Goal: Task Accomplishment & Management: Complete application form

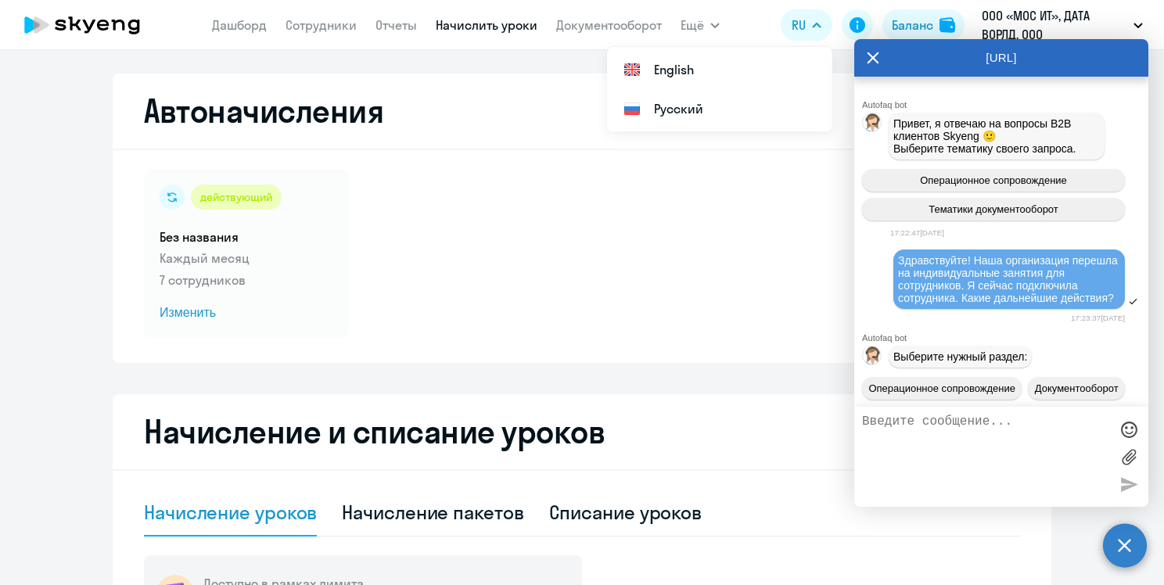
select select "10"
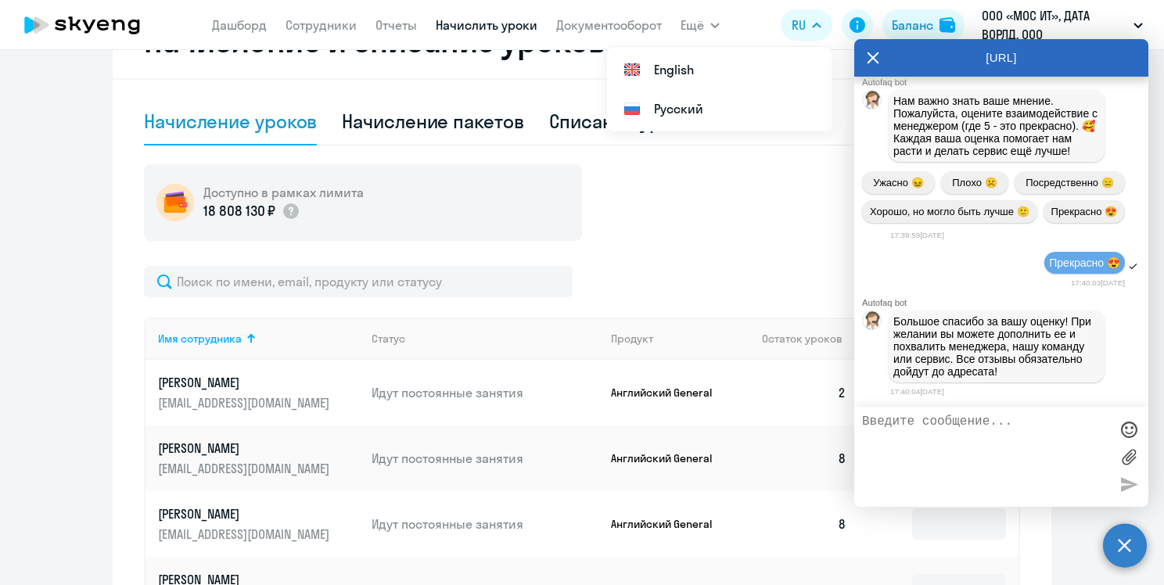
click at [786, 234] on div "Доступно в рамках лимита 18 808 130 ₽" at bounding box center [582, 202] width 876 height 77
click at [871, 53] on icon at bounding box center [873, 58] width 13 height 38
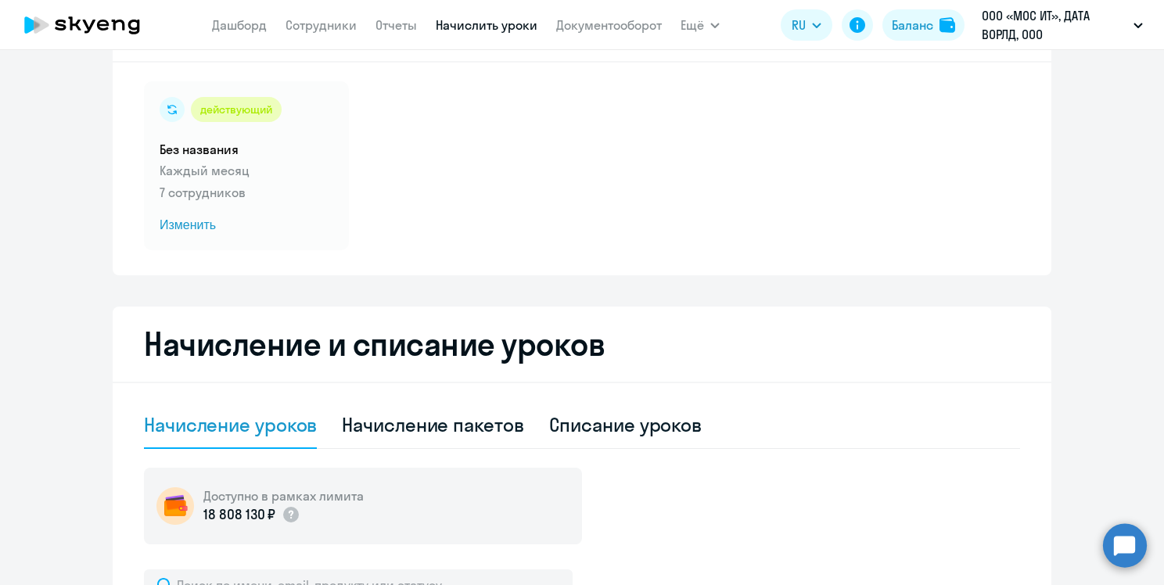
scroll to position [0, 0]
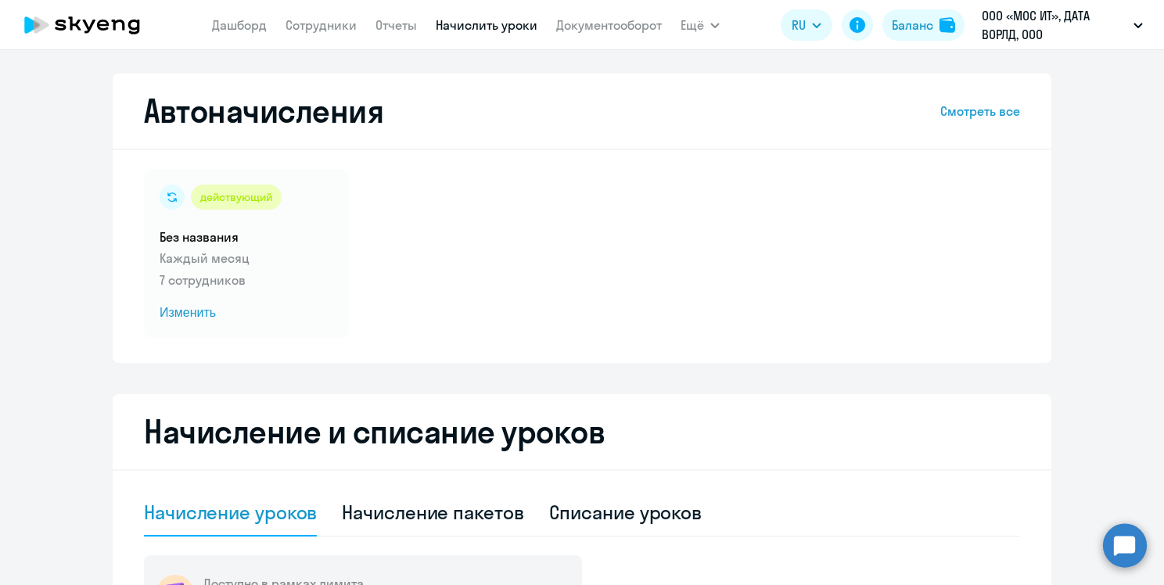
drag, startPoint x: 316, startPoint y: 26, endPoint x: 341, endPoint y: 37, distance: 27.3
click at [316, 26] on link "Сотрудники" at bounding box center [321, 25] width 71 height 16
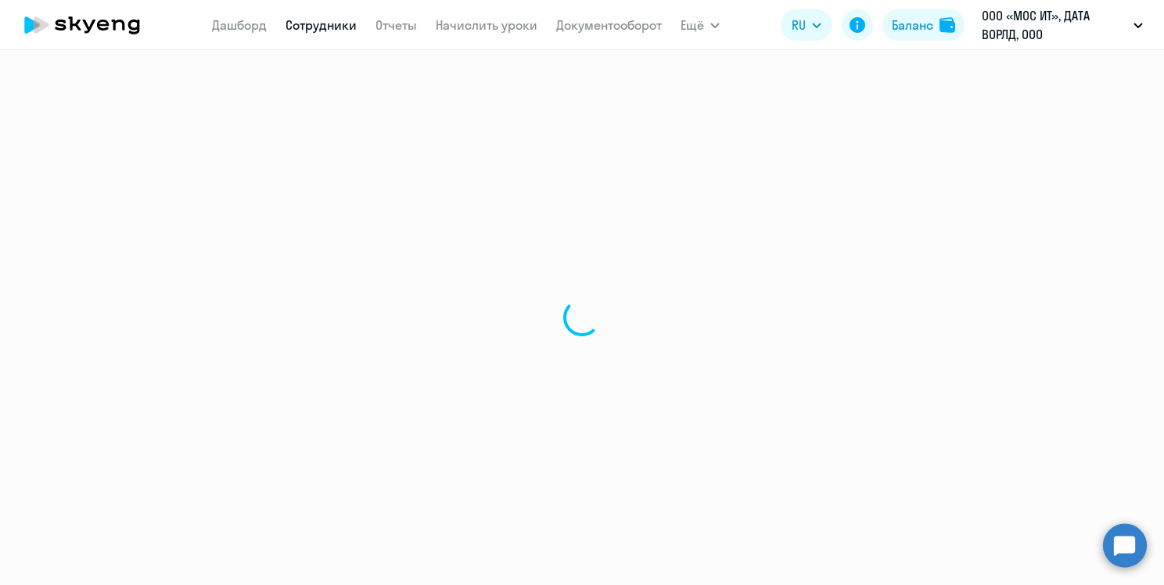
select select "30"
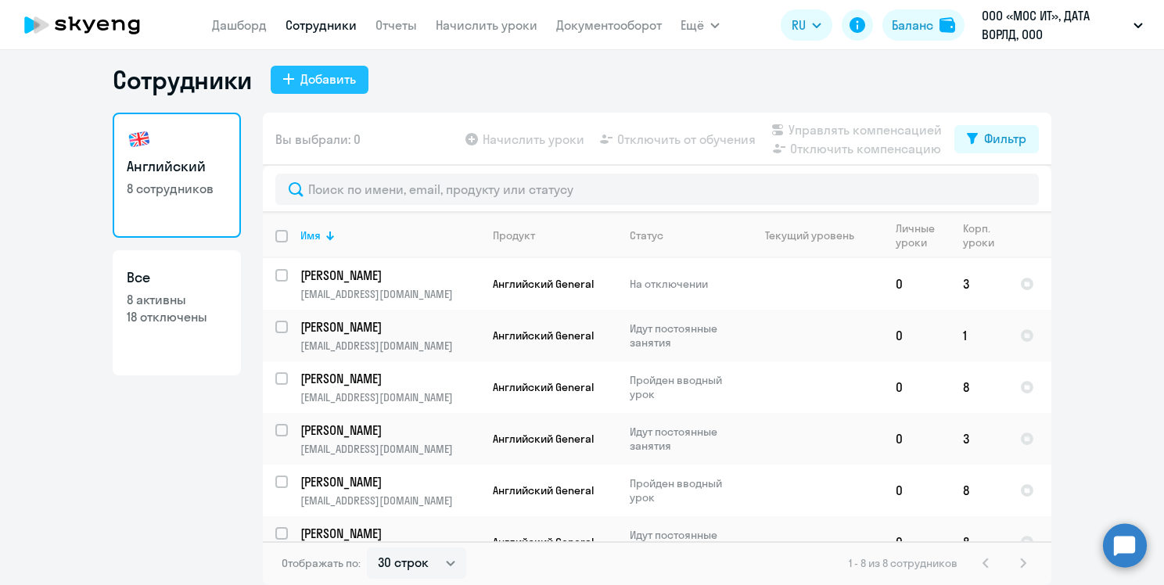
click at [318, 78] on div "Добавить" at bounding box center [328, 79] width 56 height 19
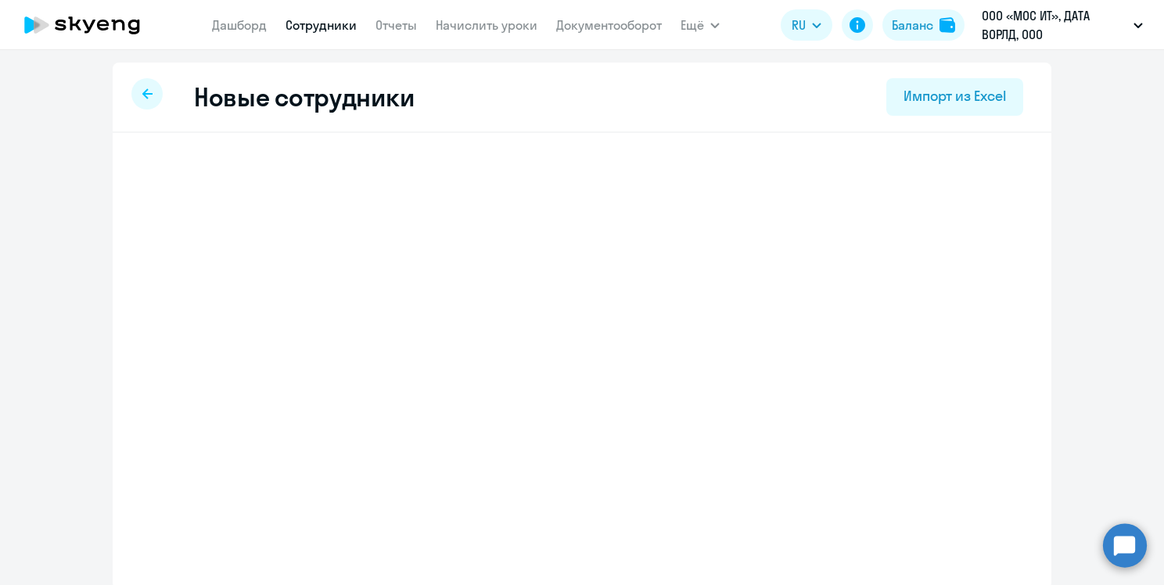
select select "english_adult_not_native_speaker"
select select "3"
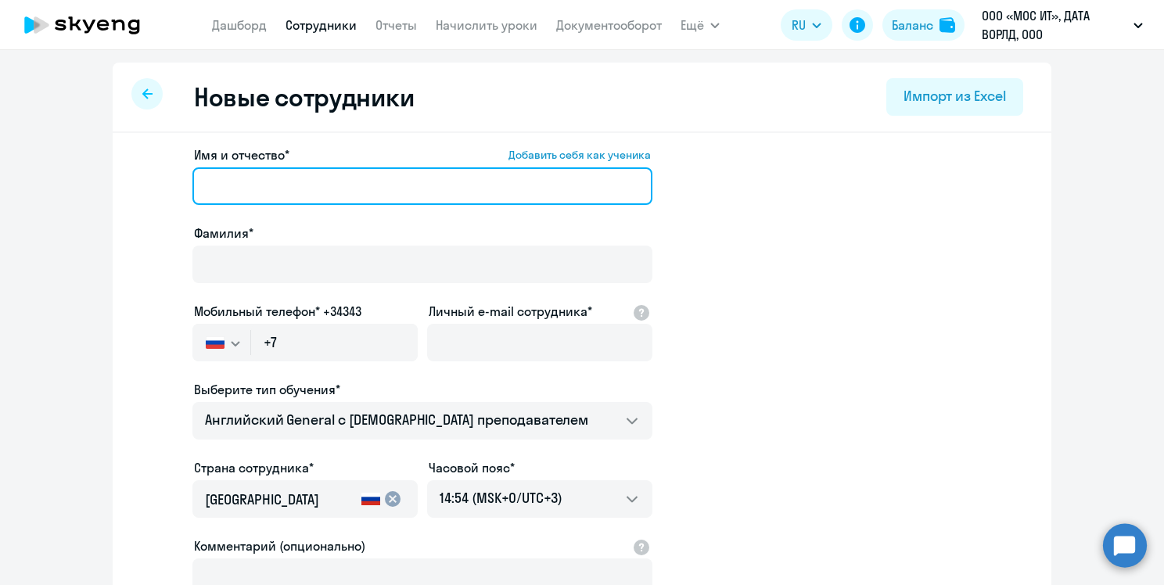
click at [257, 192] on input "Имя и отчество* Добавить себя как ученика" at bounding box center [422, 186] width 460 height 38
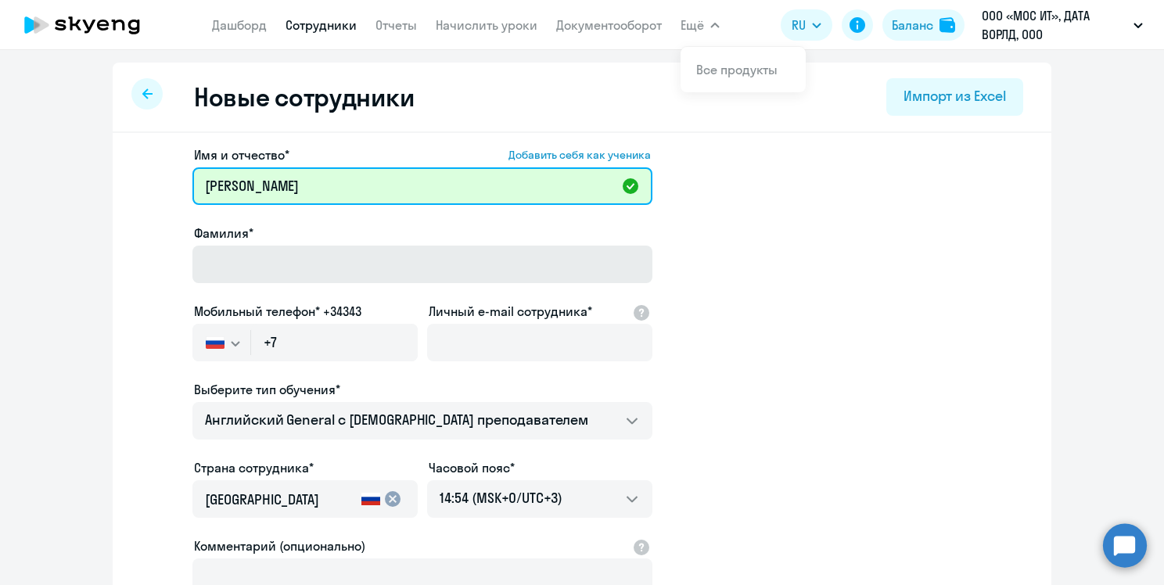
type input "[PERSON_NAME]"
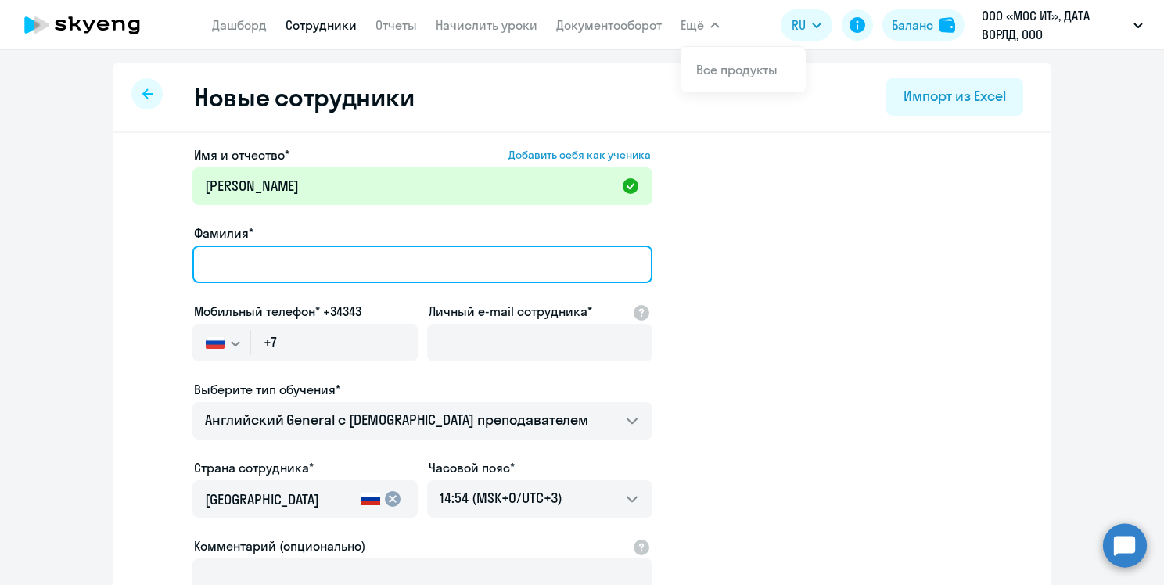
click at [333, 269] on input "Фамилия*" at bounding box center [422, 265] width 460 height 38
type input "[PERSON_NAME]"
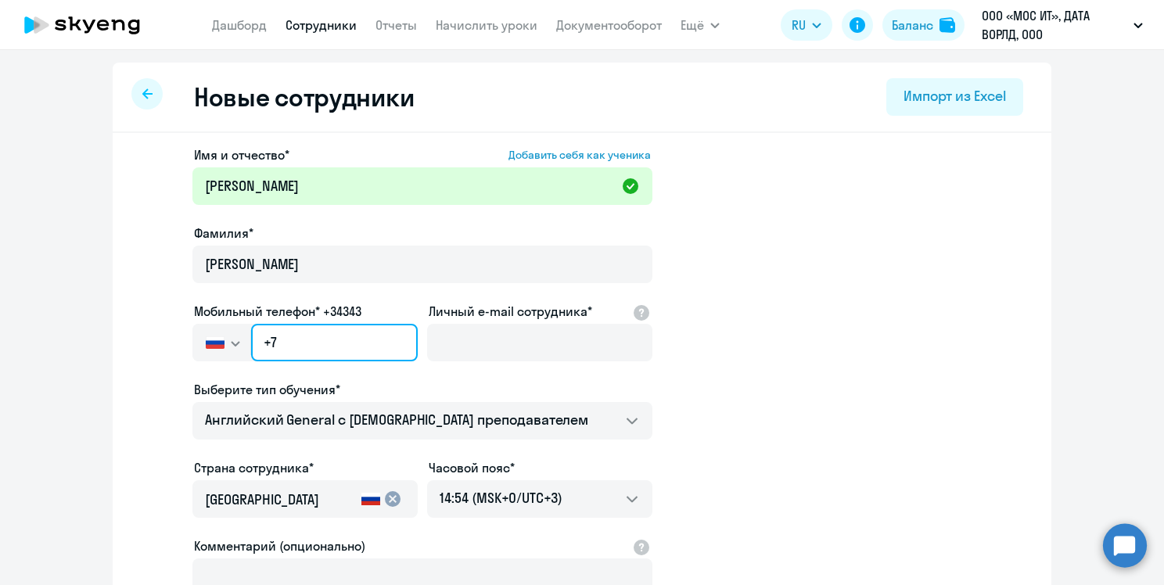
click at [315, 344] on input "+7" at bounding box center [334, 343] width 167 height 38
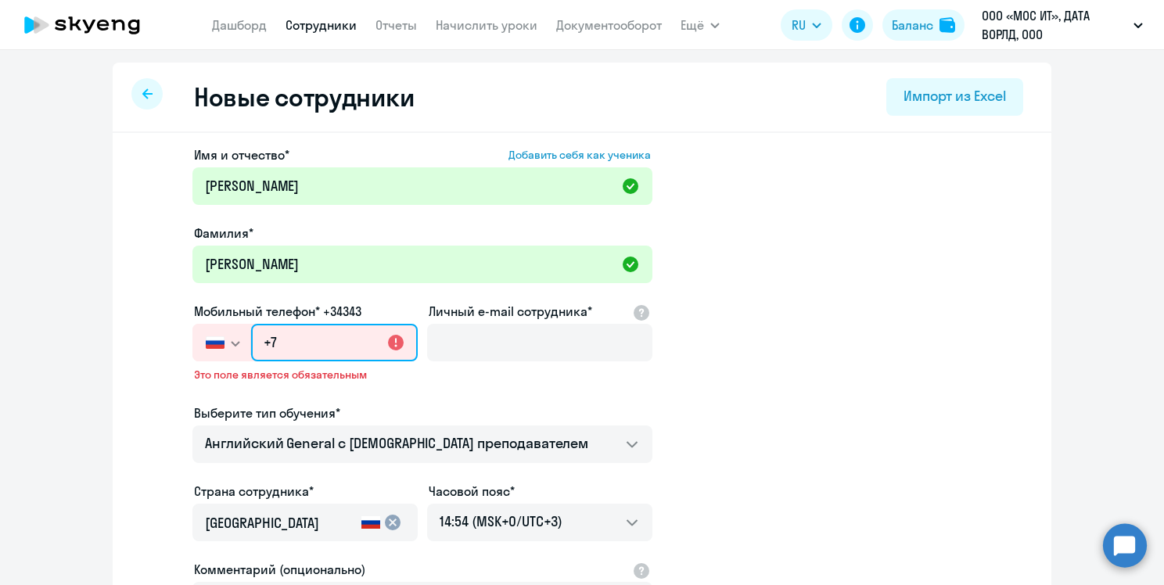
paste input "[PHONE_NUMBER]"
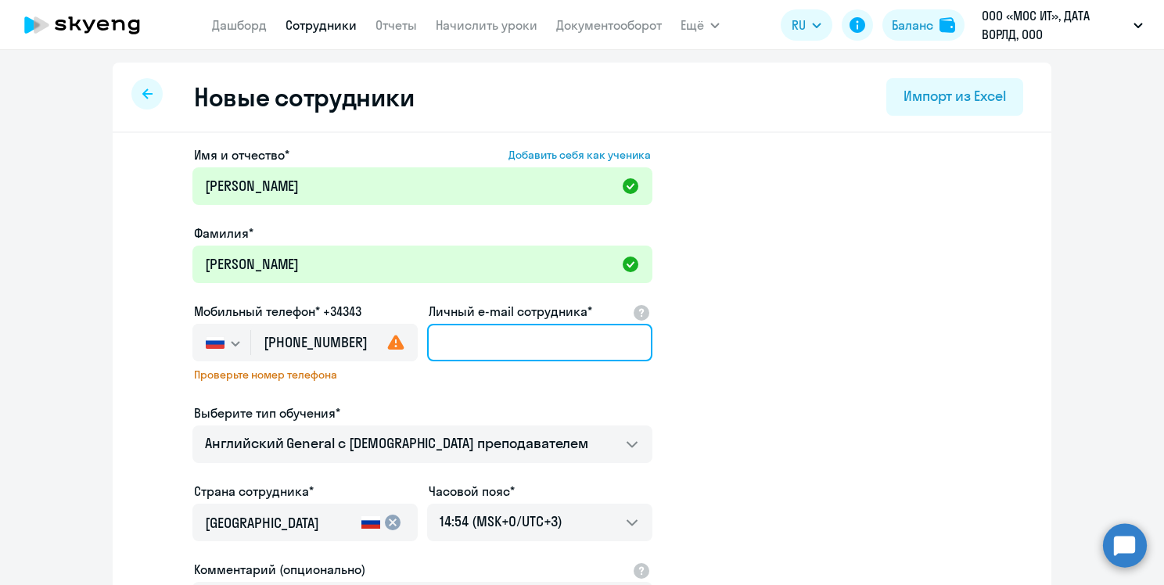
click at [513, 347] on input "Личный e-mail сотрудника*" at bounding box center [539, 343] width 225 height 38
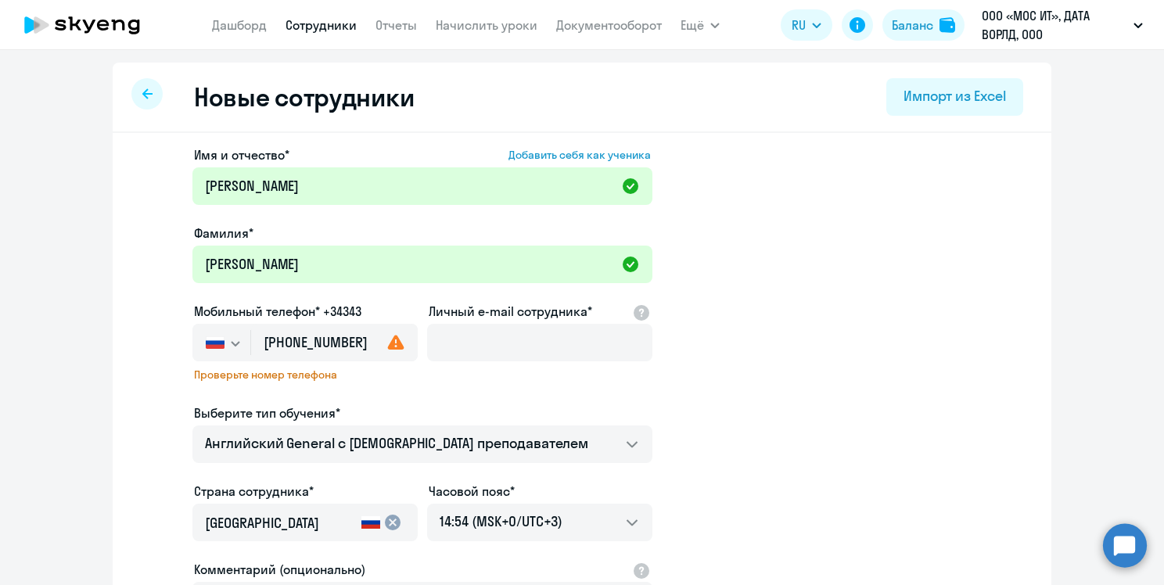
click at [391, 347] on use at bounding box center [396, 342] width 16 height 15
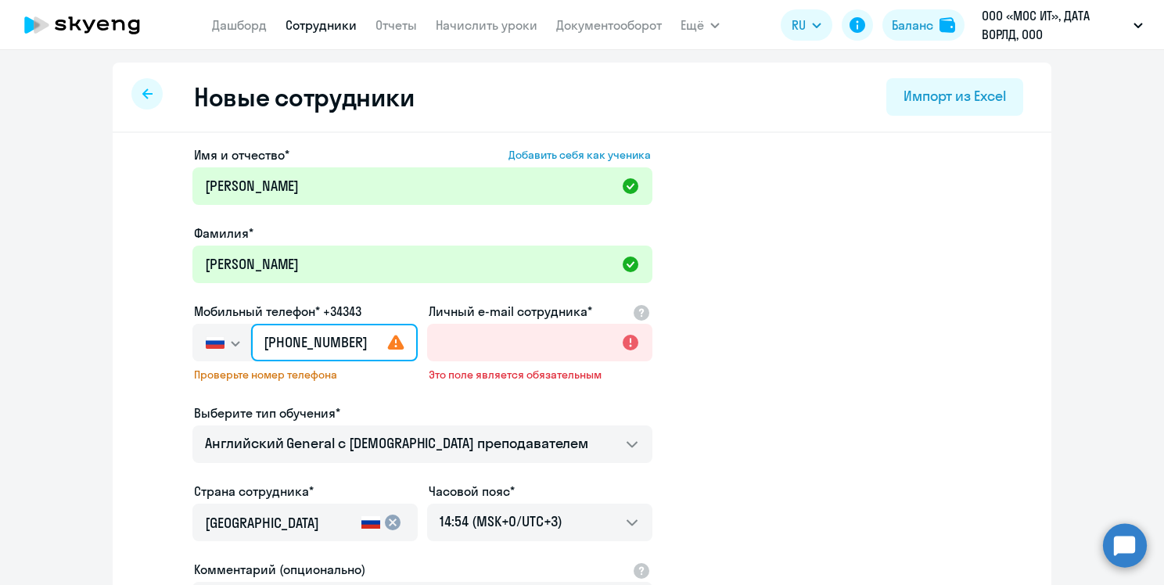
click at [296, 341] on input "[PHONE_NUMBER]" at bounding box center [334, 343] width 167 height 38
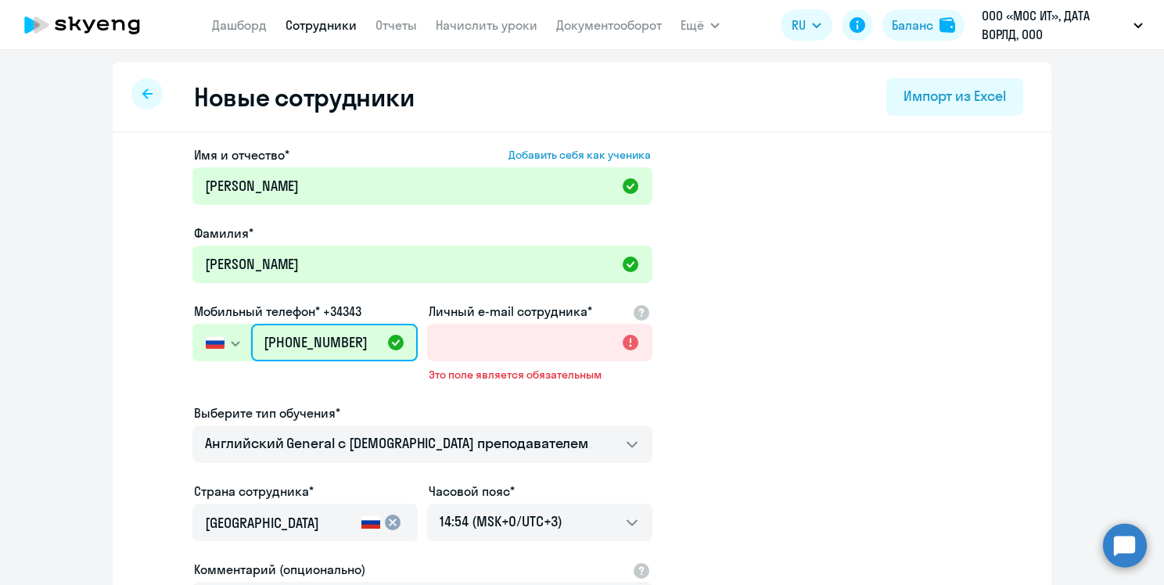
type input "[PHONE_NUMBER]"
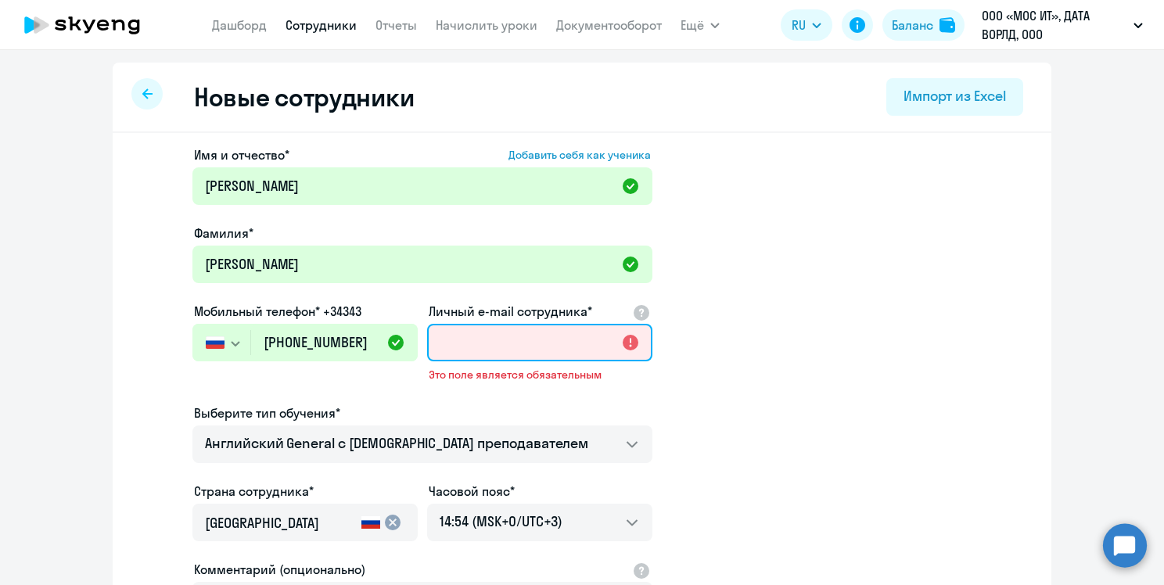
click at [465, 350] on input "Личный e-mail сотрудника*" at bounding box center [539, 343] width 225 height 38
paste input "[EMAIL_ADDRESS][DOMAIN_NAME]"
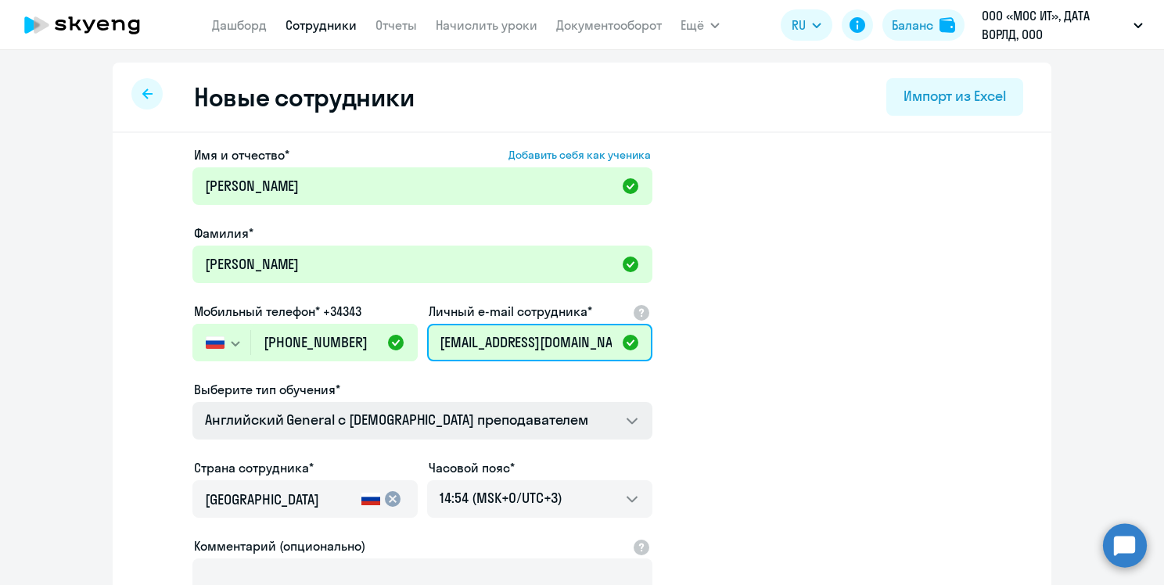
scroll to position [0, 5]
type input "[EMAIL_ADDRESS][DOMAIN_NAME]"
click at [726, 379] on app-new-student-form "Имя и отчество* Добавить себя как ученика [PERSON_NAME]* [PERSON_NAME] телефон*…" at bounding box center [582, 425] width 889 height 558
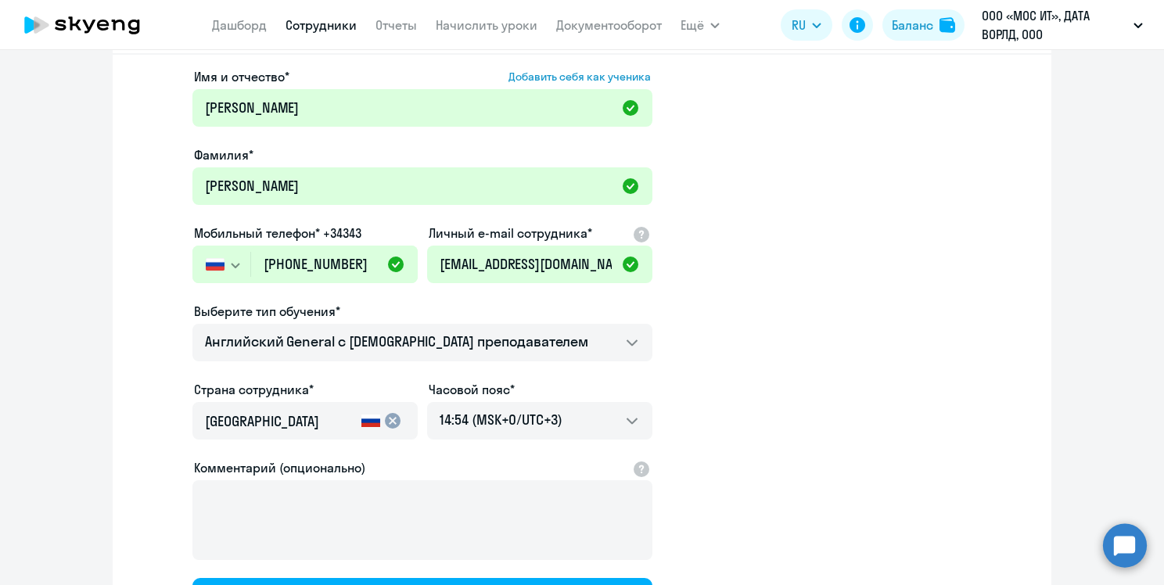
scroll to position [233, 0]
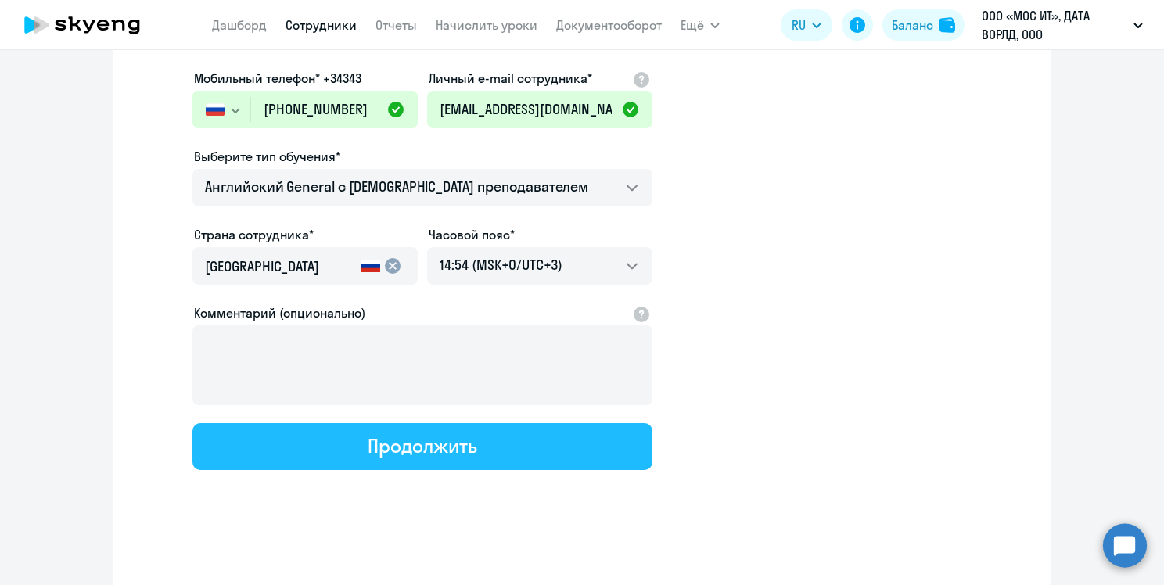
click at [401, 436] on div "Продолжить" at bounding box center [422, 445] width 109 height 25
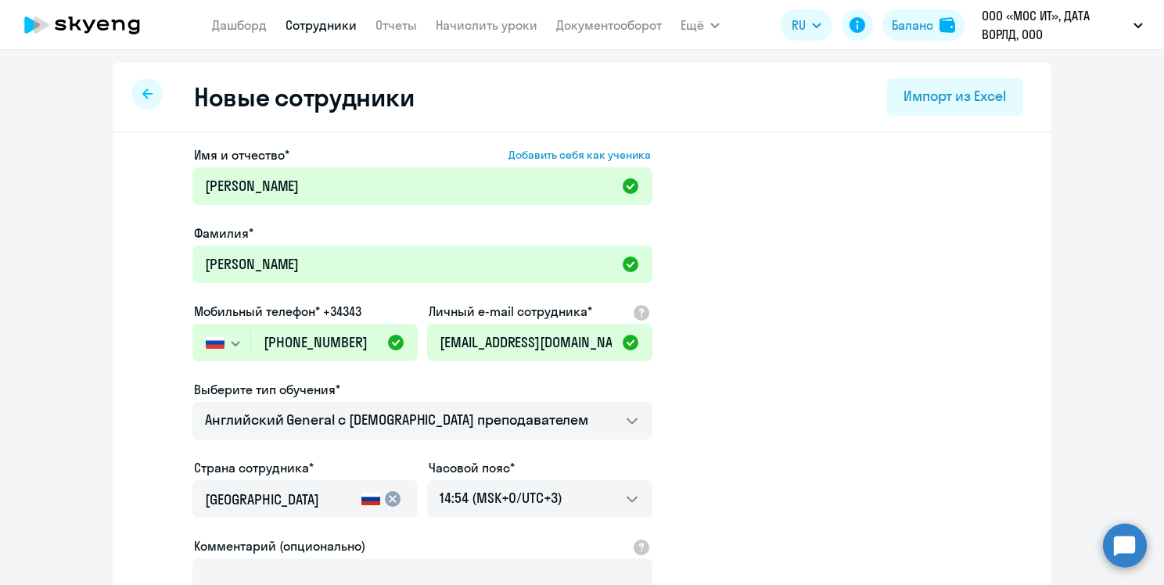
select select "english_adult_not_native_speaker"
select select "3"
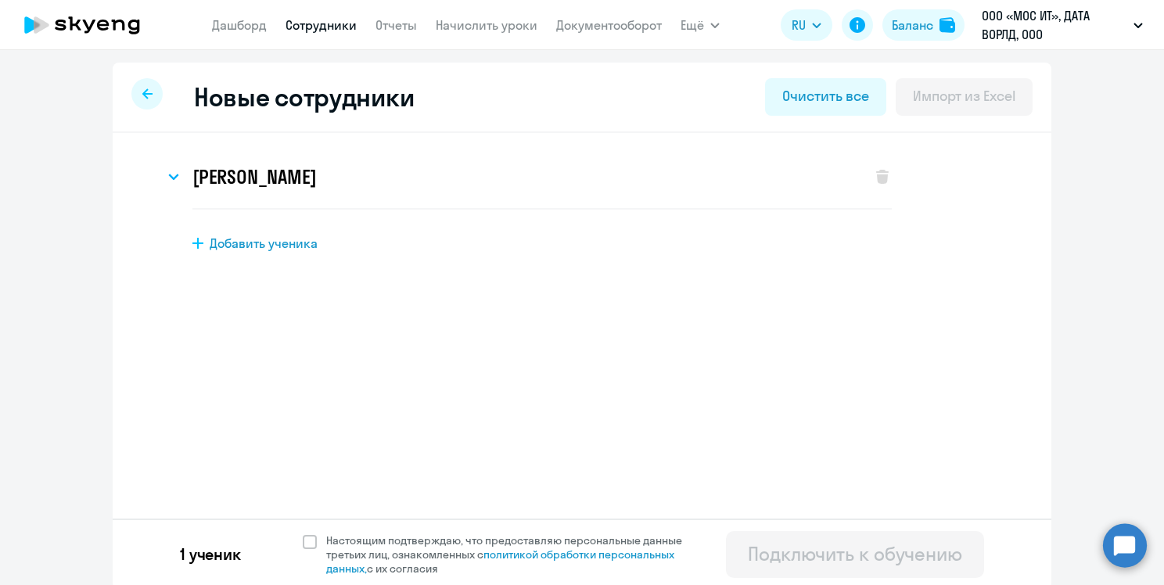
scroll to position [0, 0]
click at [169, 178] on icon at bounding box center [173, 176] width 9 height 5
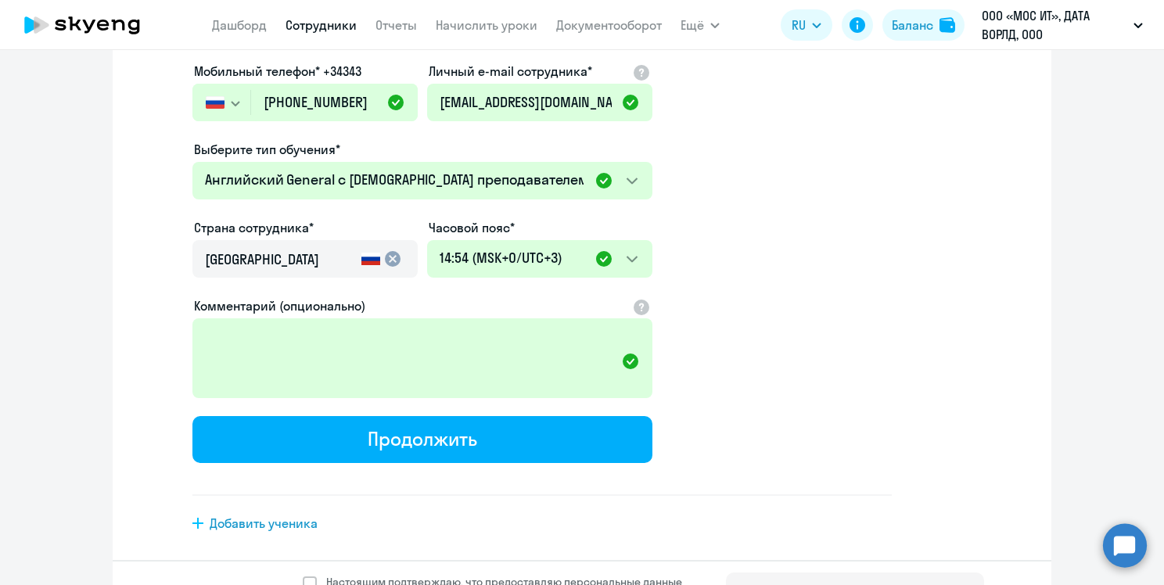
scroll to position [313, 0]
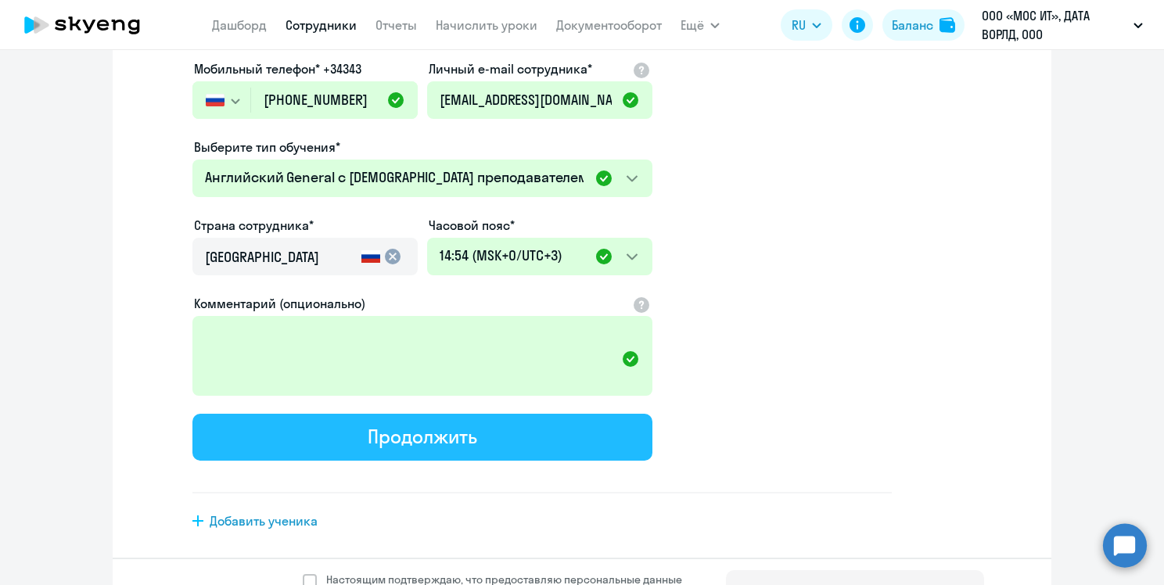
click at [469, 427] on div "Продолжить" at bounding box center [422, 436] width 109 height 25
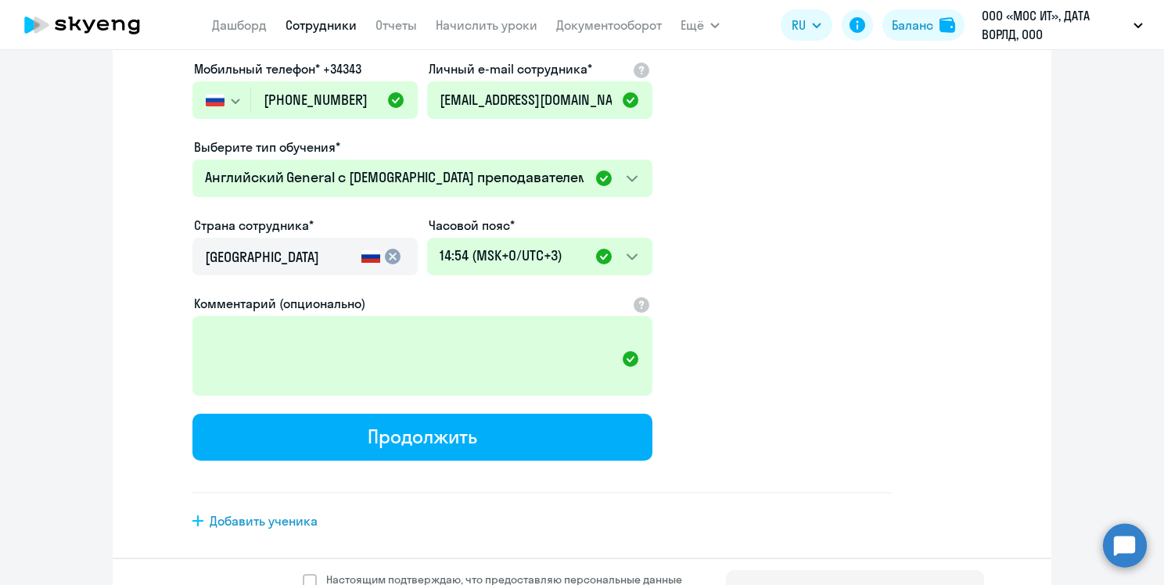
scroll to position [0, 0]
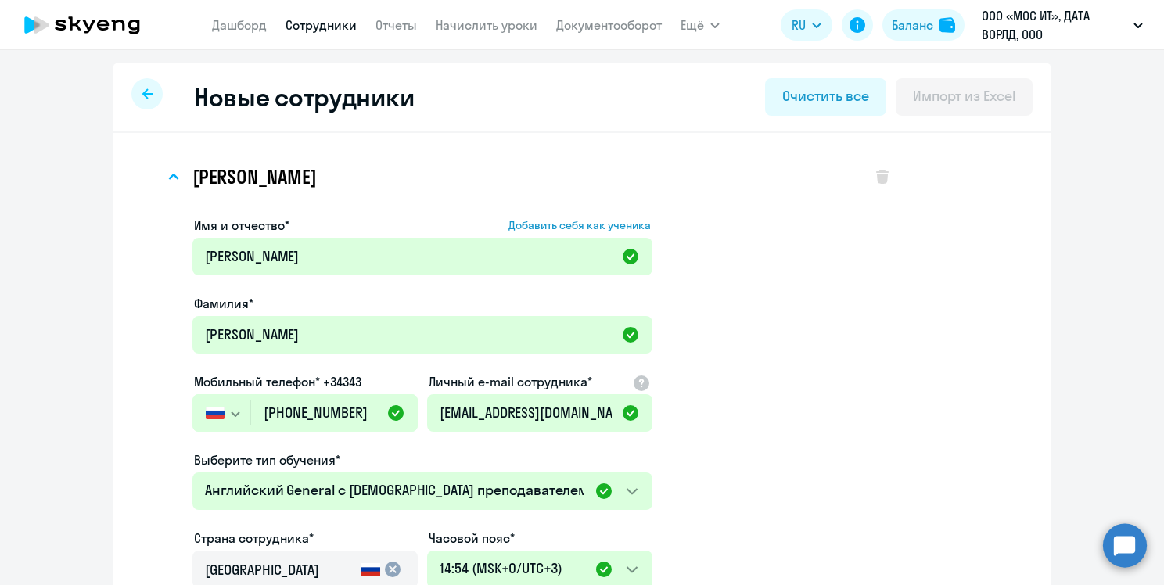
select select "english_adult_not_native_speaker"
select select "3"
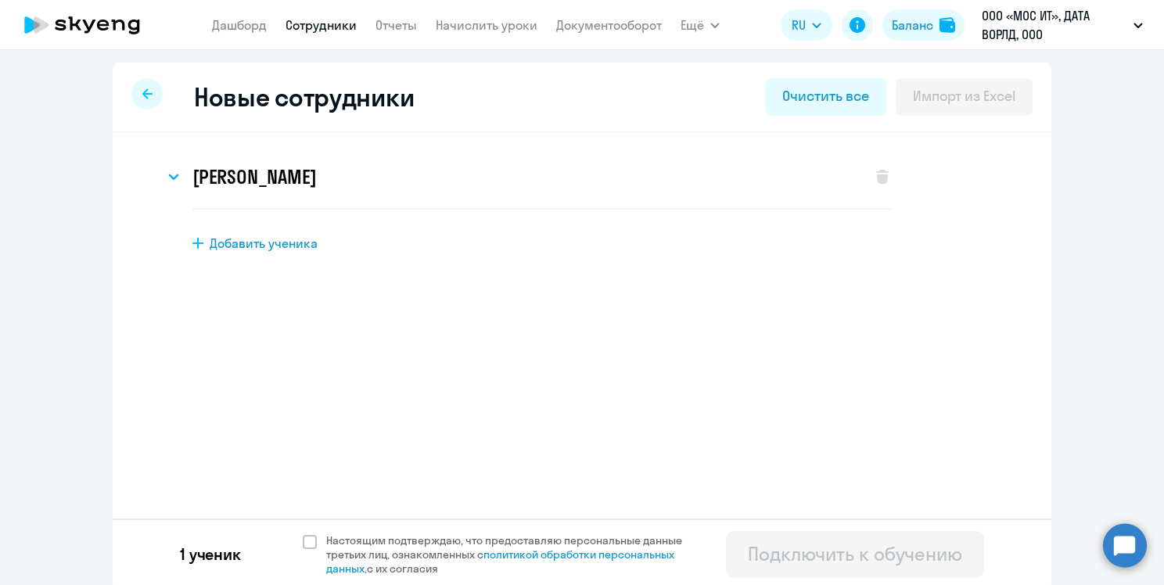
scroll to position [4, 0]
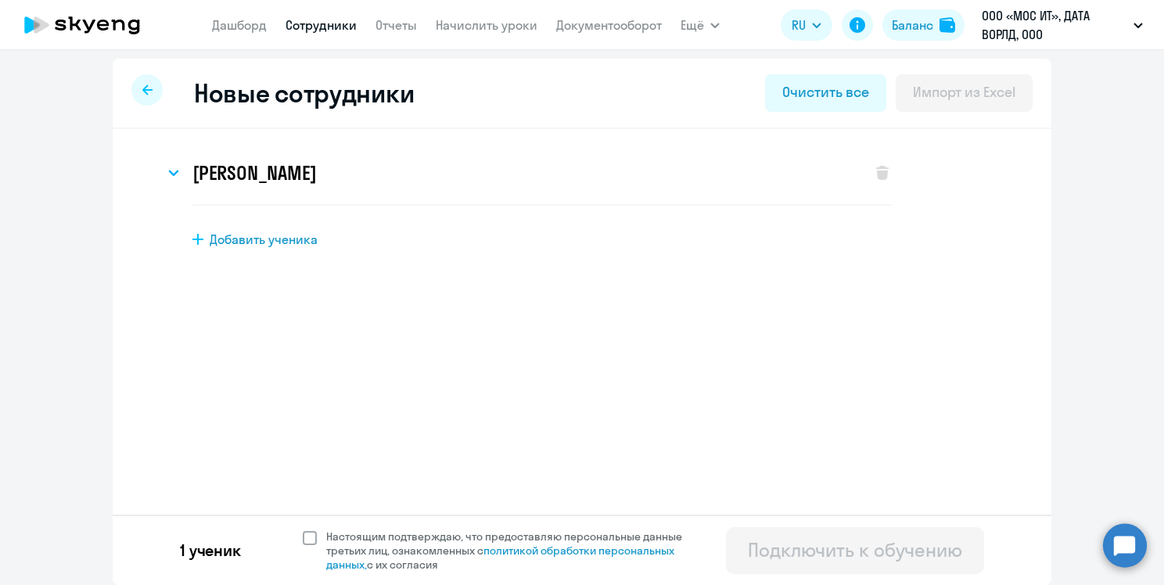
click at [303, 538] on span at bounding box center [310, 538] width 14 height 14
click at [302, 530] on input "Настоящим подтверждаю, что предоставляю персональные данные третьих лиц, ознако…" at bounding box center [302, 529] width 1 height 1
checkbox input "true"
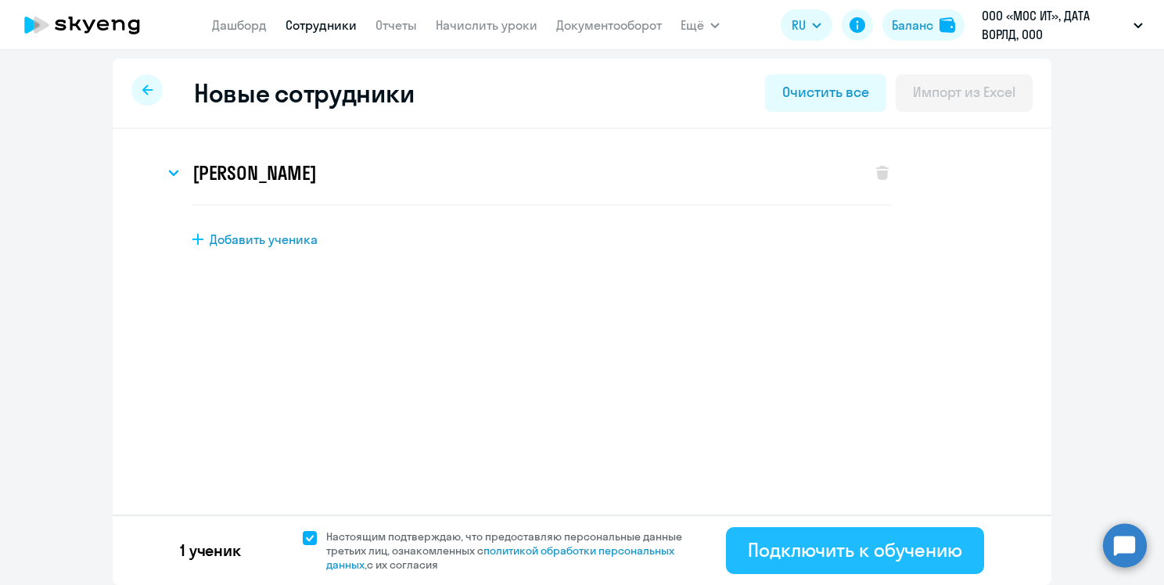
click at [800, 553] on div "Подключить к обучению" at bounding box center [855, 550] width 214 height 25
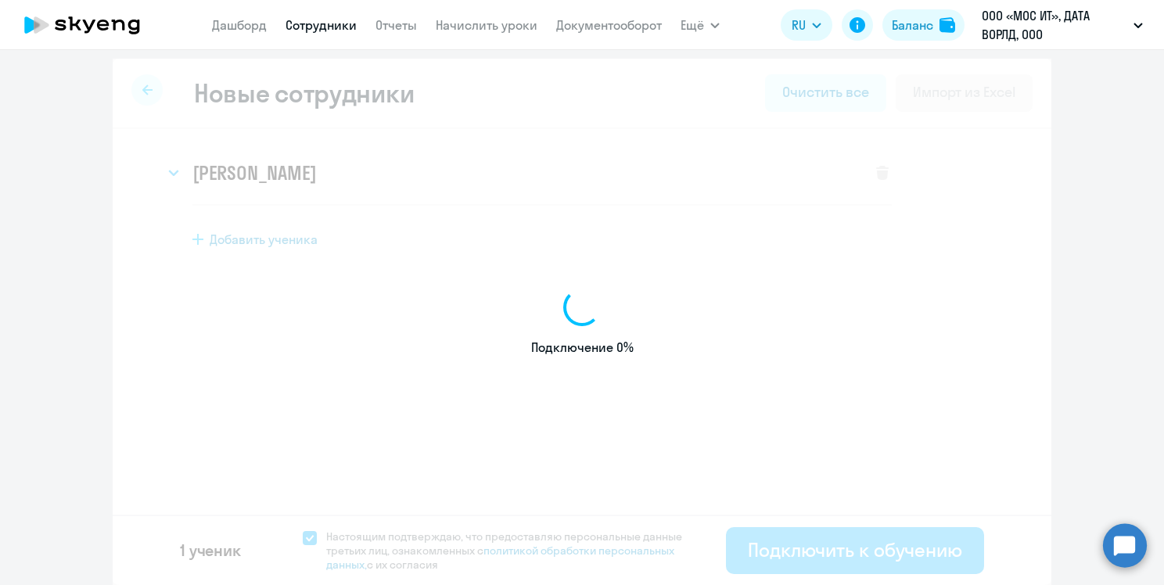
select select "english_adult_not_native_speaker"
select select "3"
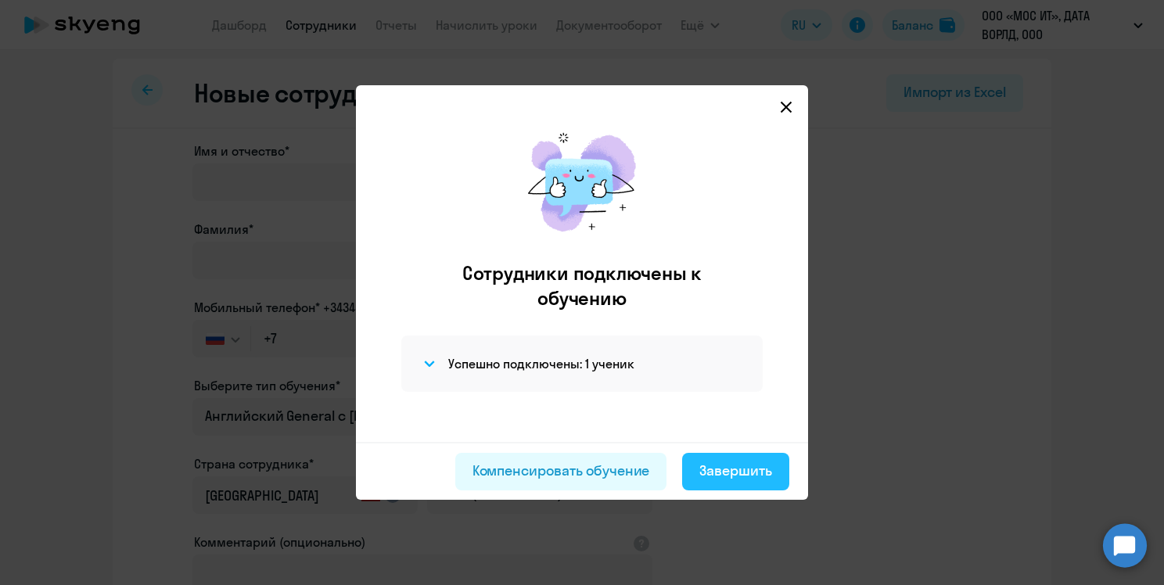
click at [754, 469] on div "Завершить" at bounding box center [736, 471] width 73 height 20
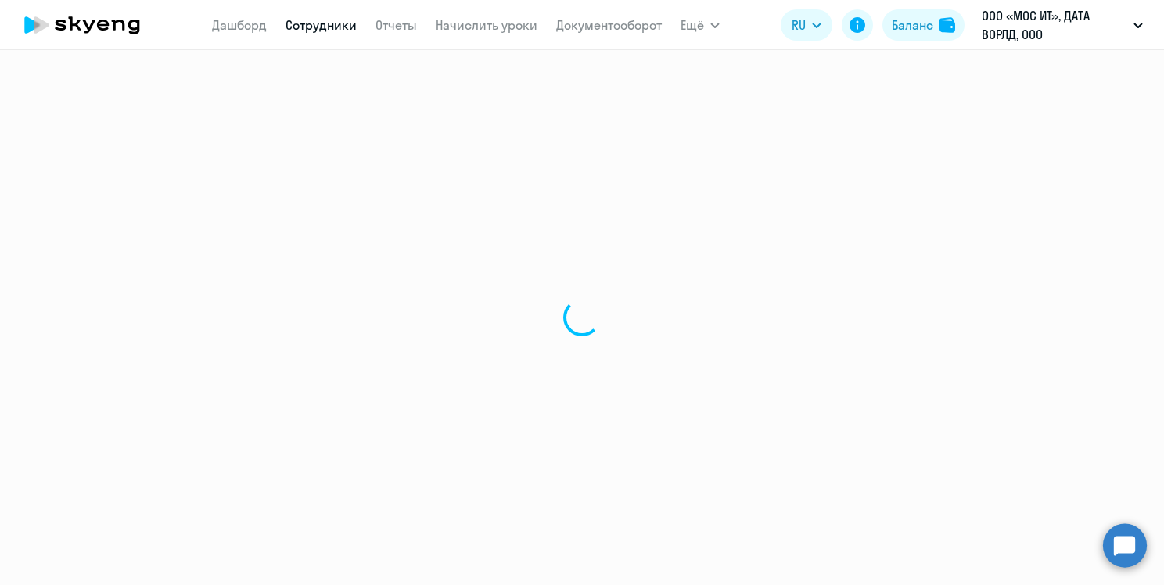
select select "30"
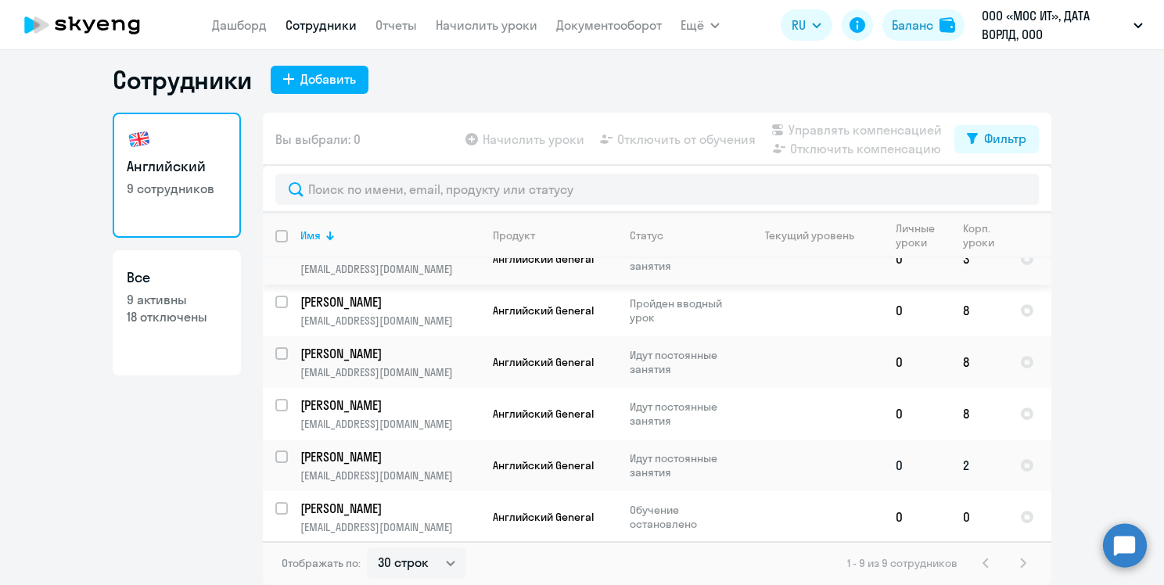
scroll to position [185, 0]
click at [279, 507] on input "select row 7339004" at bounding box center [290, 516] width 31 height 31
checkbox input "true"
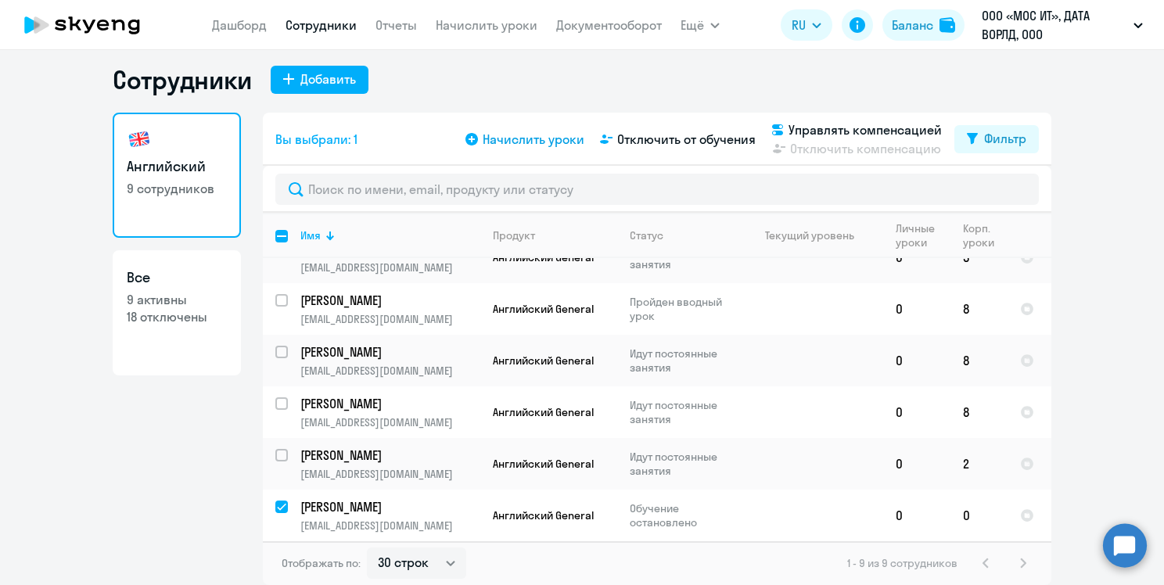
click at [491, 136] on span "Начислить уроки" at bounding box center [534, 139] width 102 height 19
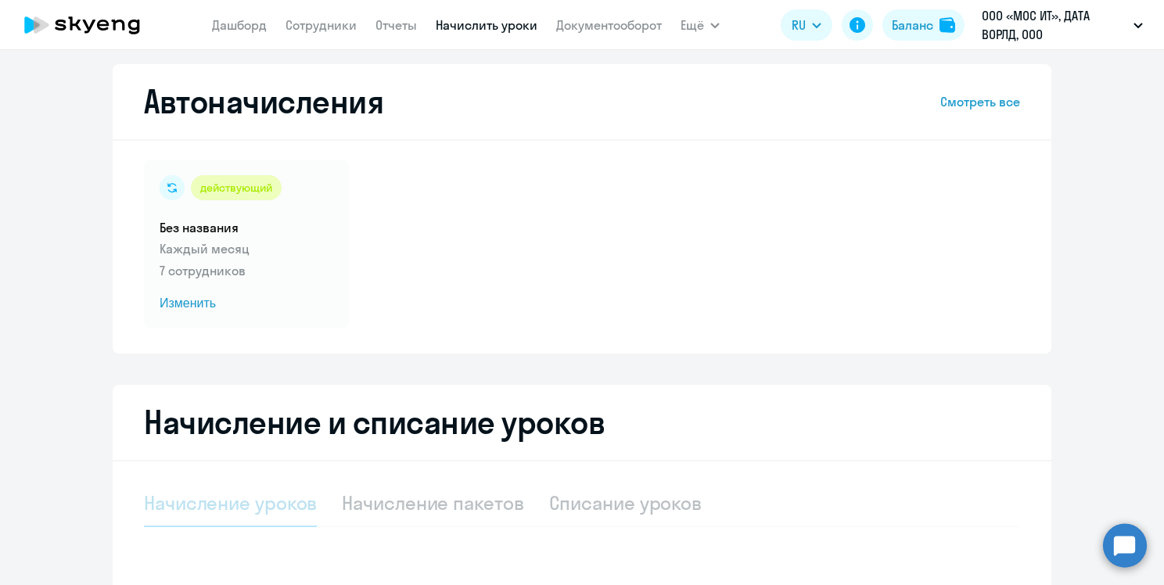
select select "10"
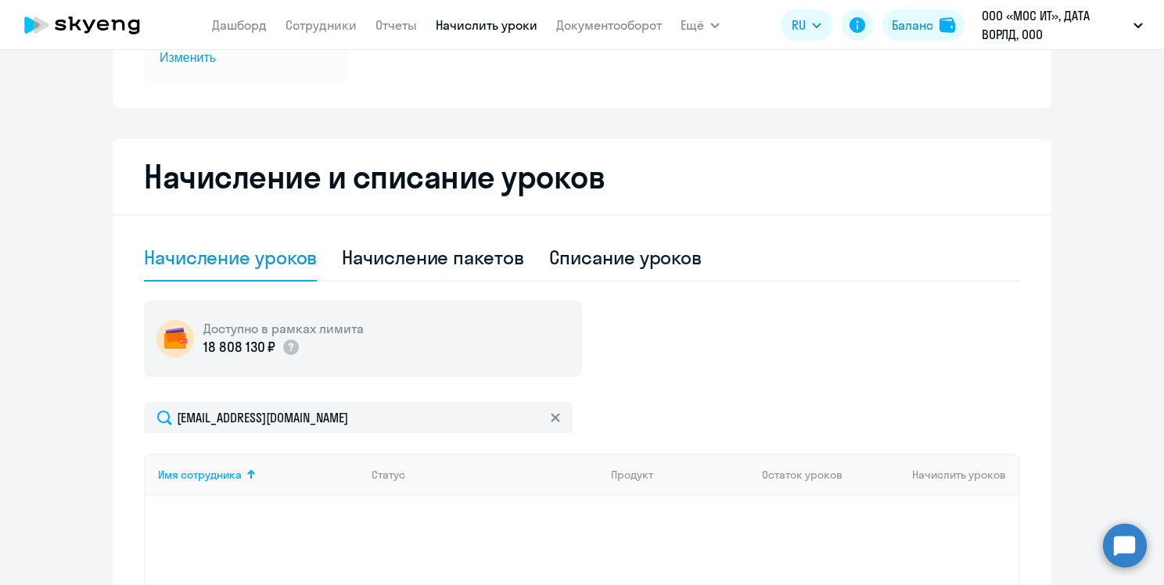
scroll to position [333, 0]
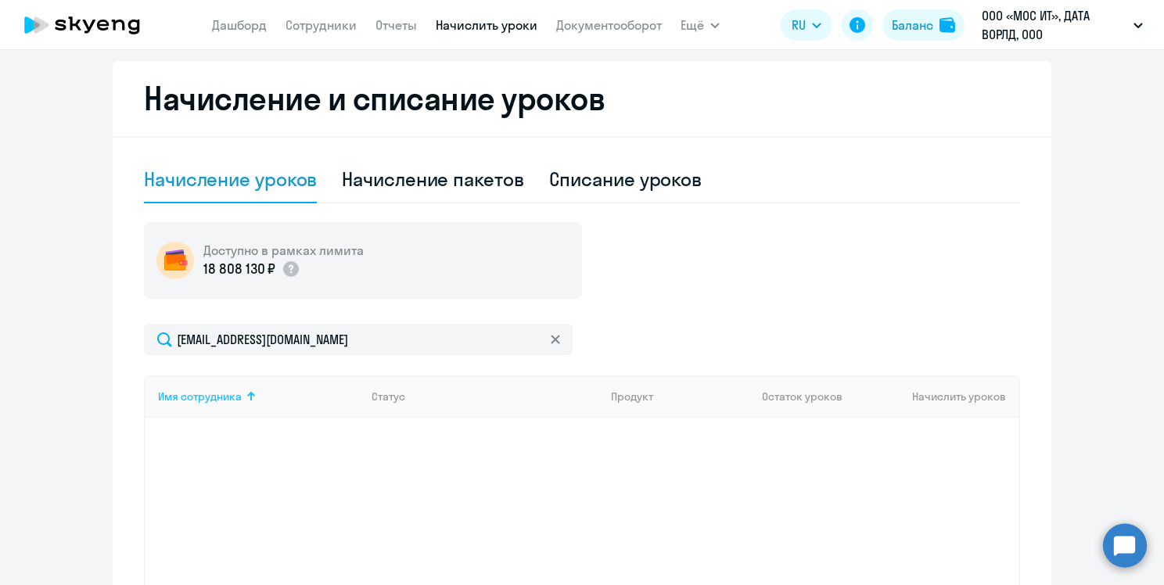
click at [218, 392] on div "Имя сотрудника" at bounding box center [200, 397] width 84 height 14
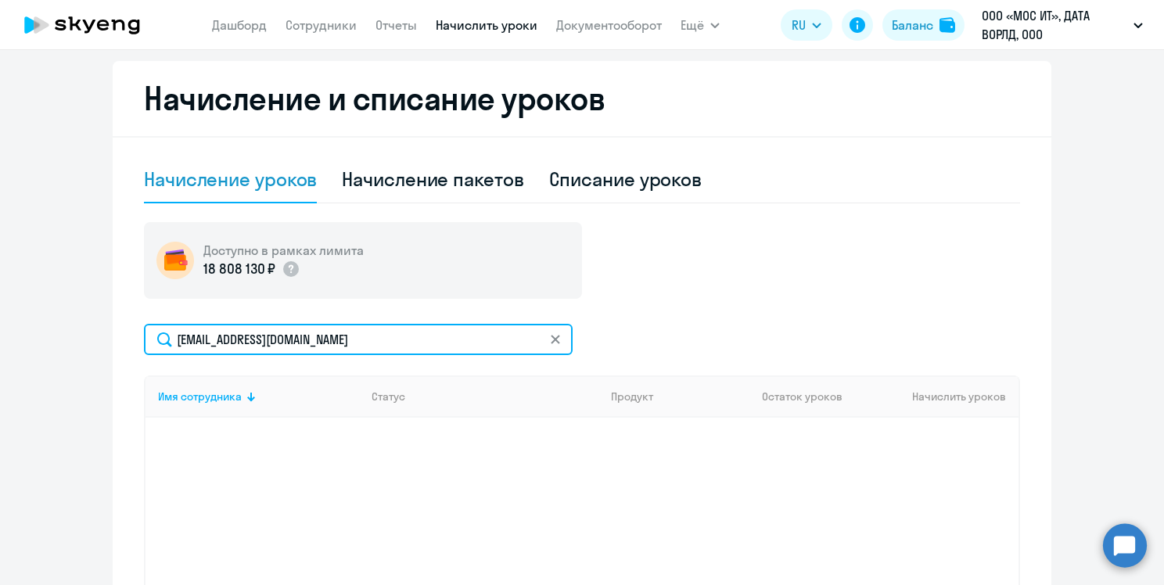
click at [355, 347] on input "[EMAIL_ADDRESS][DOMAIN_NAME]" at bounding box center [358, 339] width 429 height 31
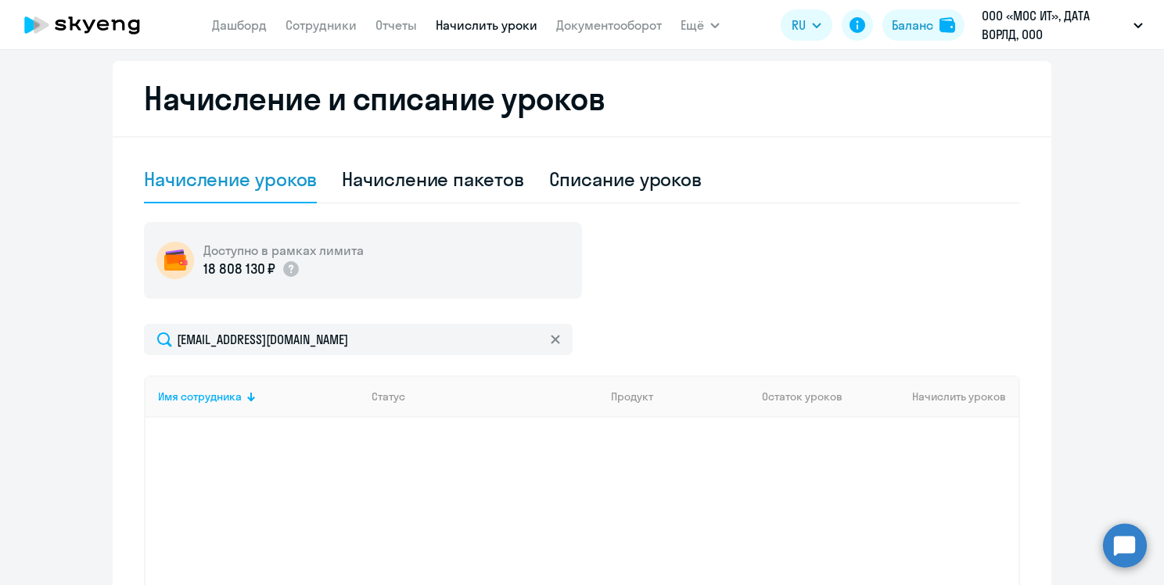
click at [640, 319] on div "Доступно в рамках лимита 18 808 130 ₽ [EMAIL_ADDRESS][DOMAIN_NAME] Имя сотрудни…" at bounding box center [582, 438] width 876 height 432
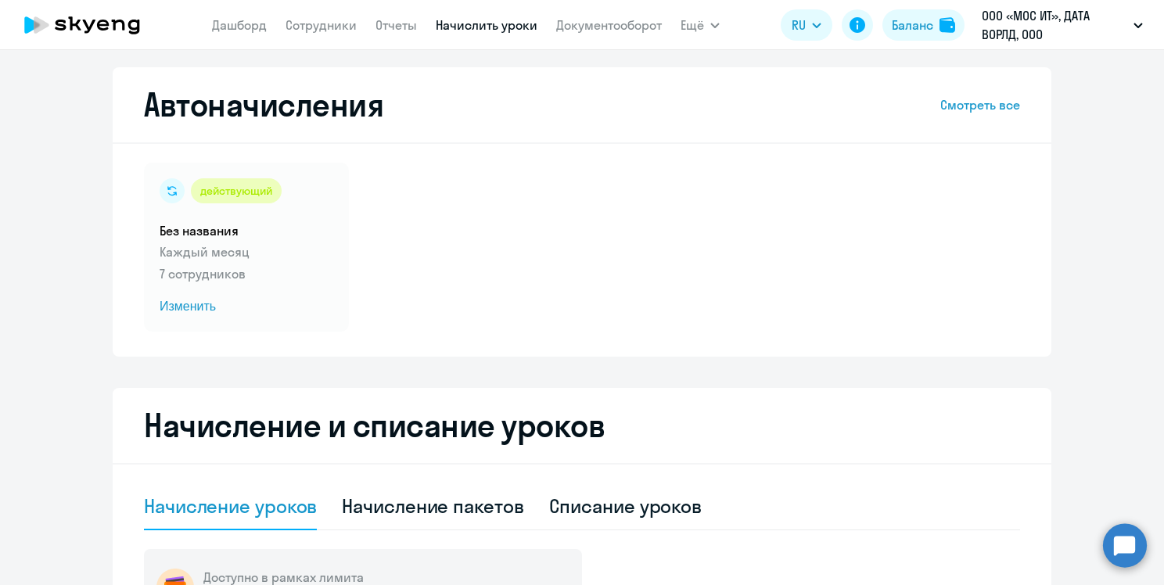
scroll to position [0, 0]
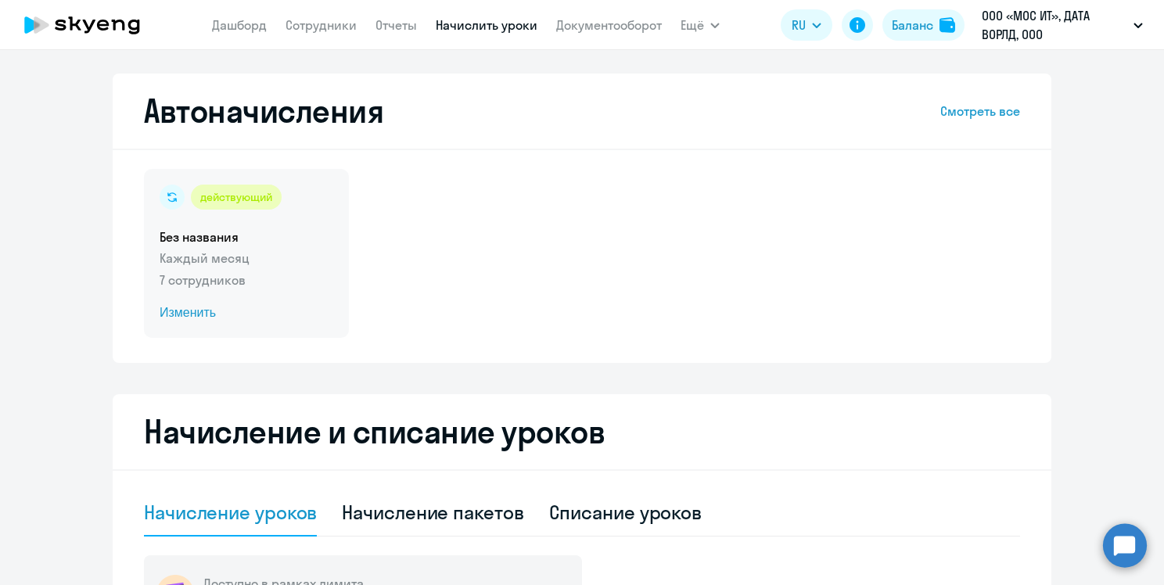
click at [166, 312] on span "Изменить" at bounding box center [247, 313] width 174 height 19
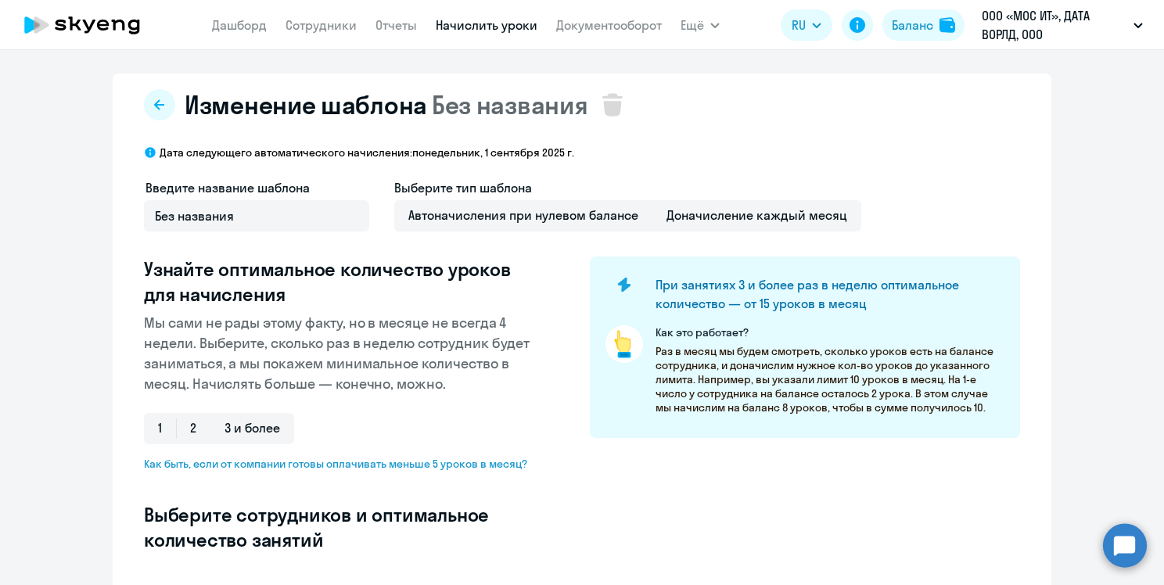
select select "10"
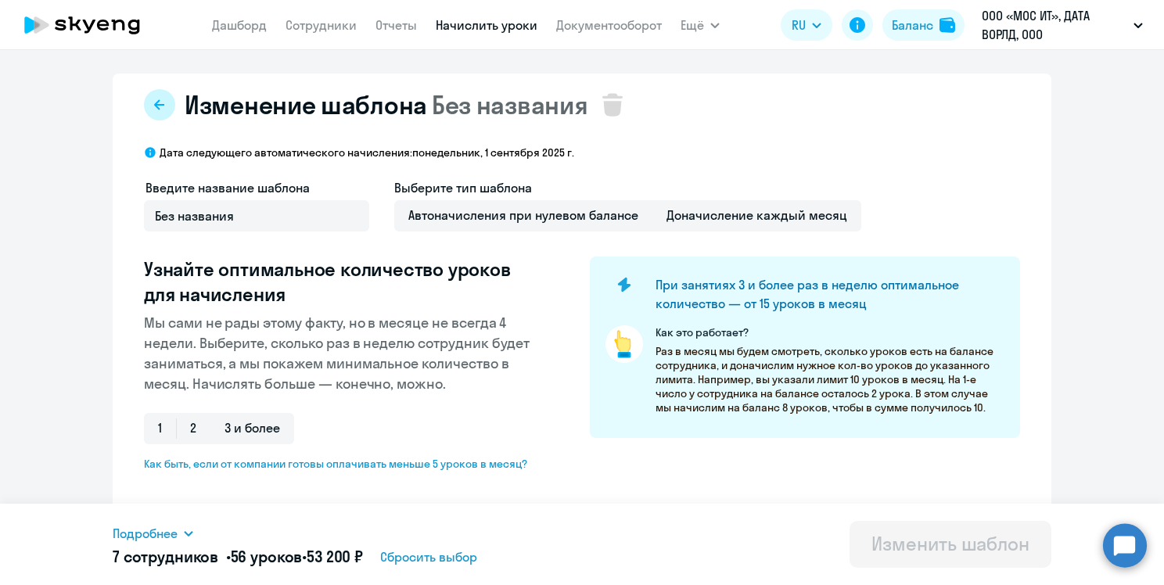
click at [153, 100] on icon at bounding box center [159, 105] width 13 height 13
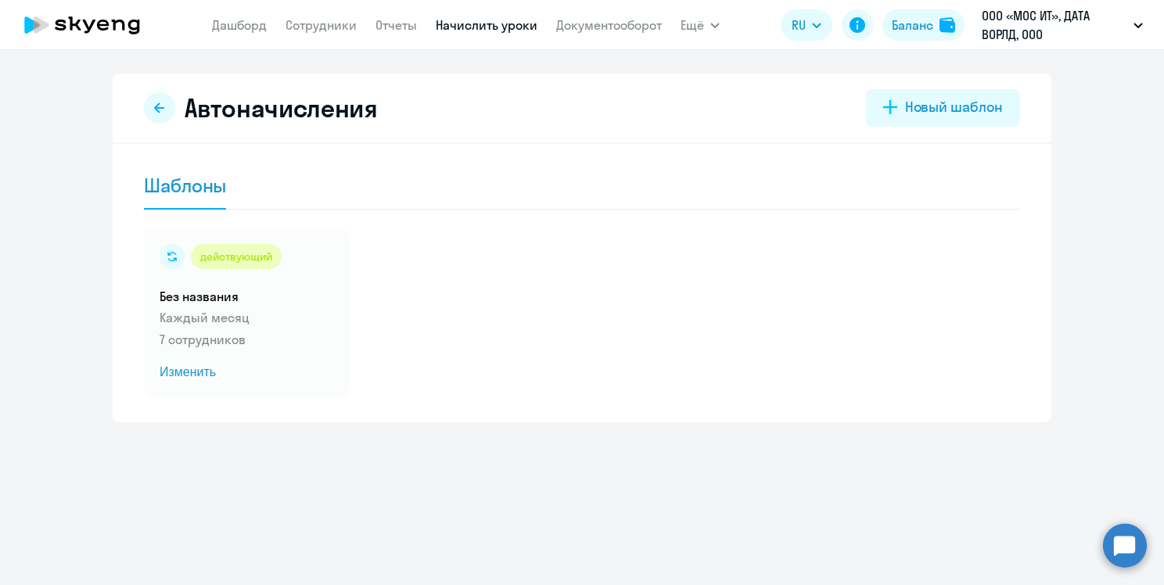
click at [469, 28] on link "Начислить уроки" at bounding box center [487, 25] width 102 height 16
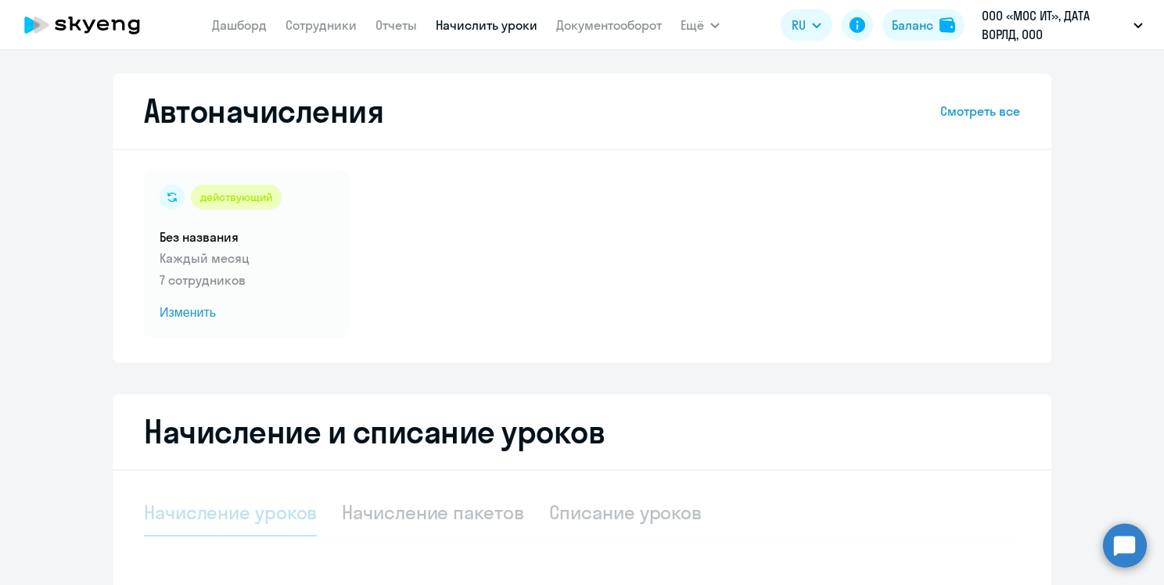
select select "10"
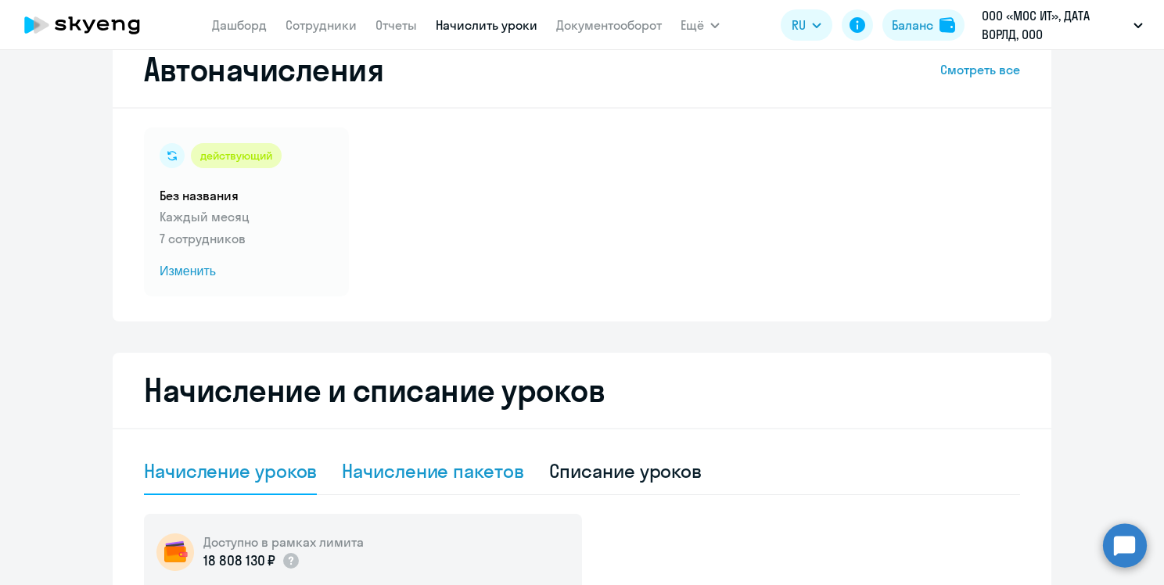
scroll to position [41, 0]
click at [332, 26] on link "Сотрудники" at bounding box center [321, 25] width 71 height 16
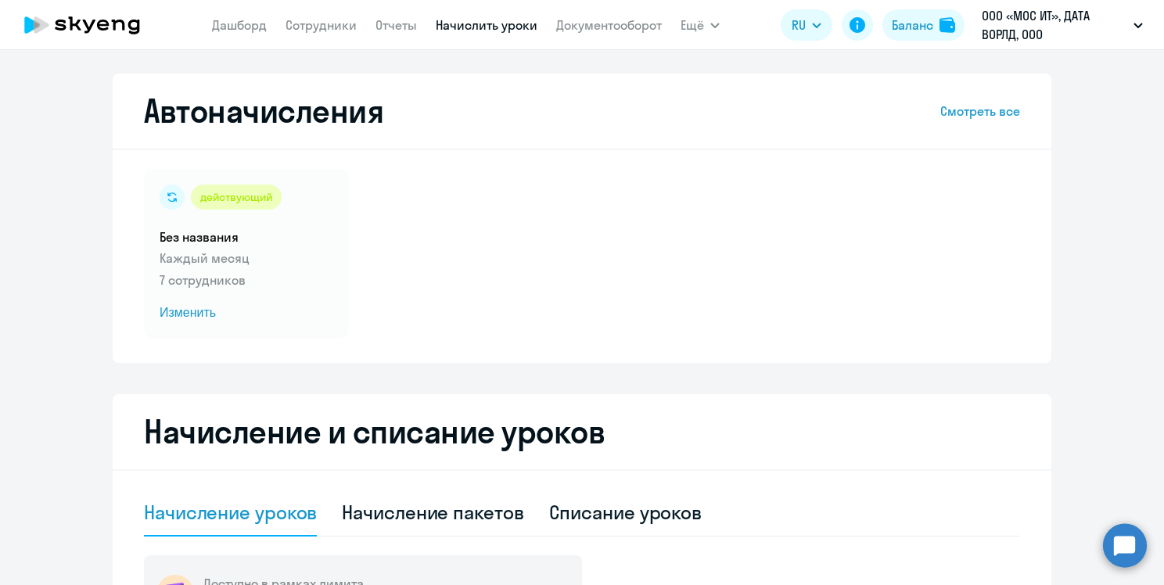
select select "30"
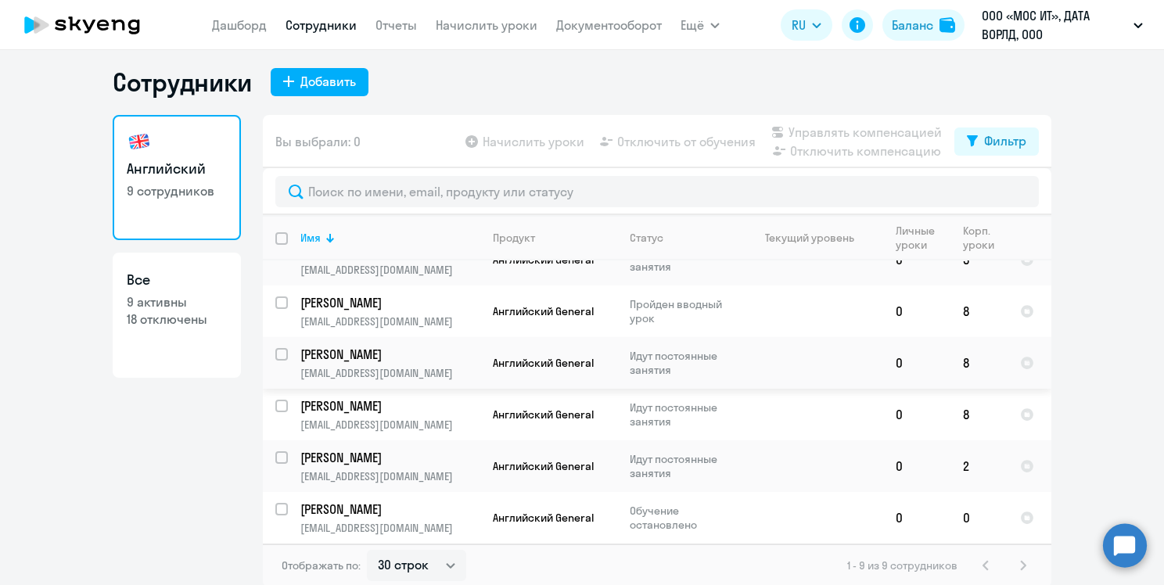
scroll to position [9, 0]
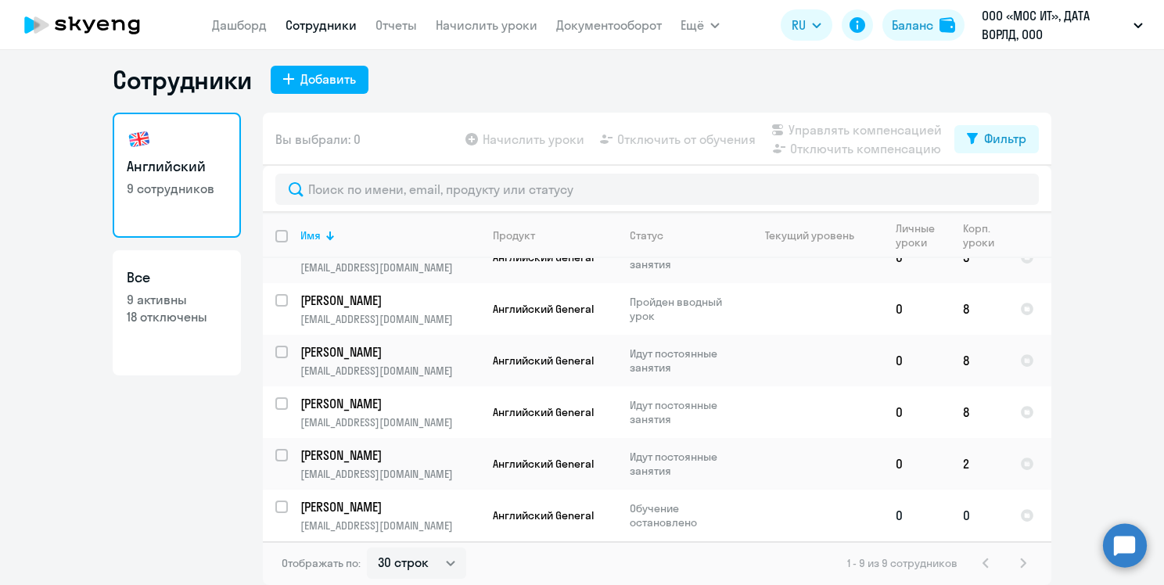
click at [275, 506] on input "select row 7339004" at bounding box center [290, 516] width 31 height 31
checkbox input "true"
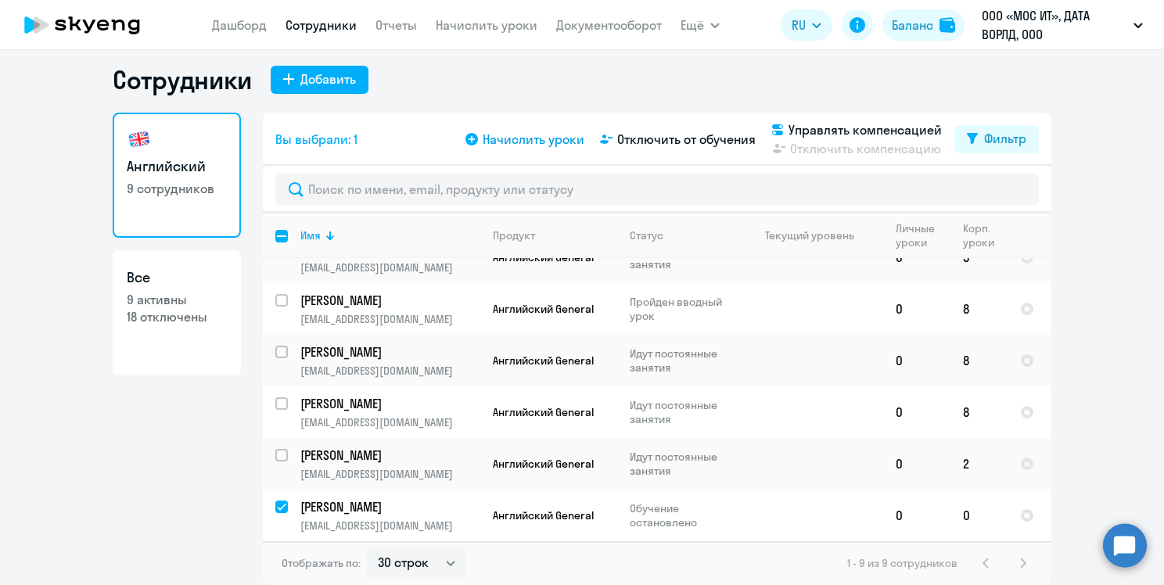
click at [498, 138] on span "Начислить уроки" at bounding box center [534, 139] width 102 height 19
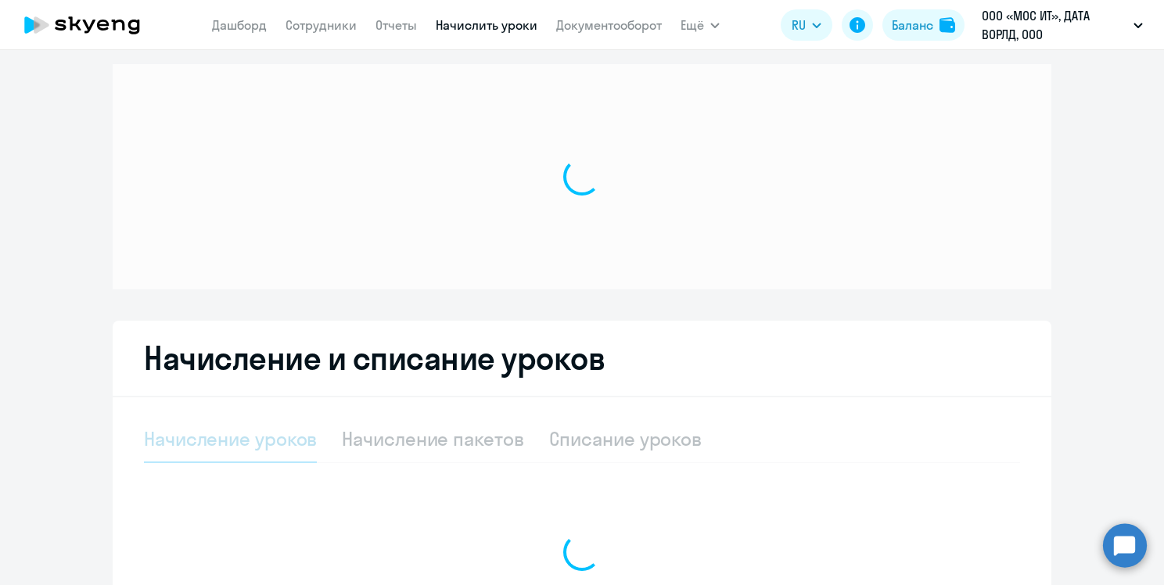
select select "10"
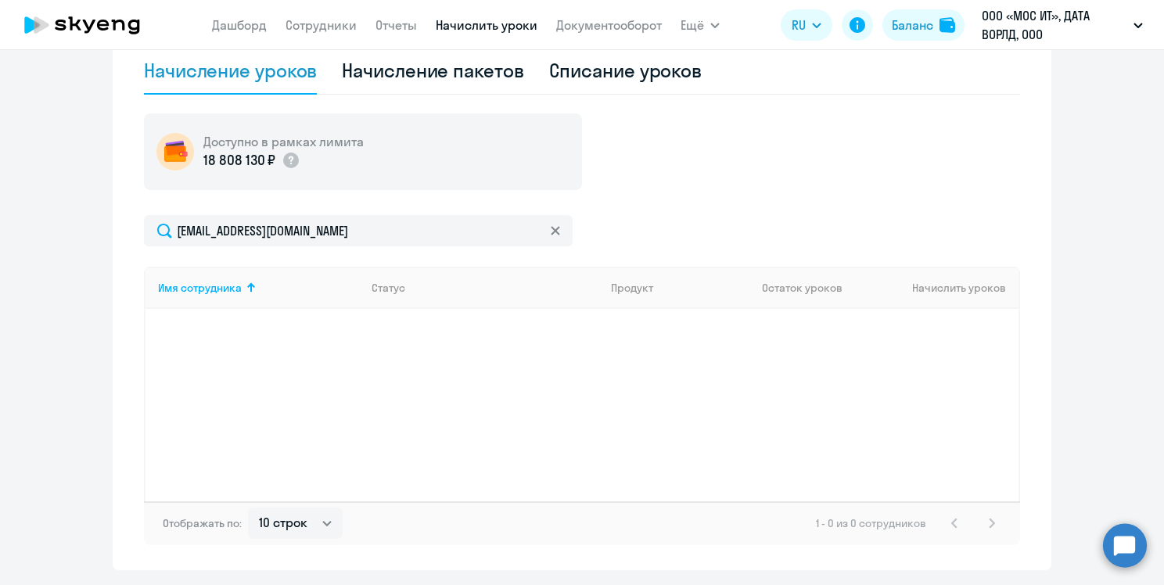
scroll to position [479, 0]
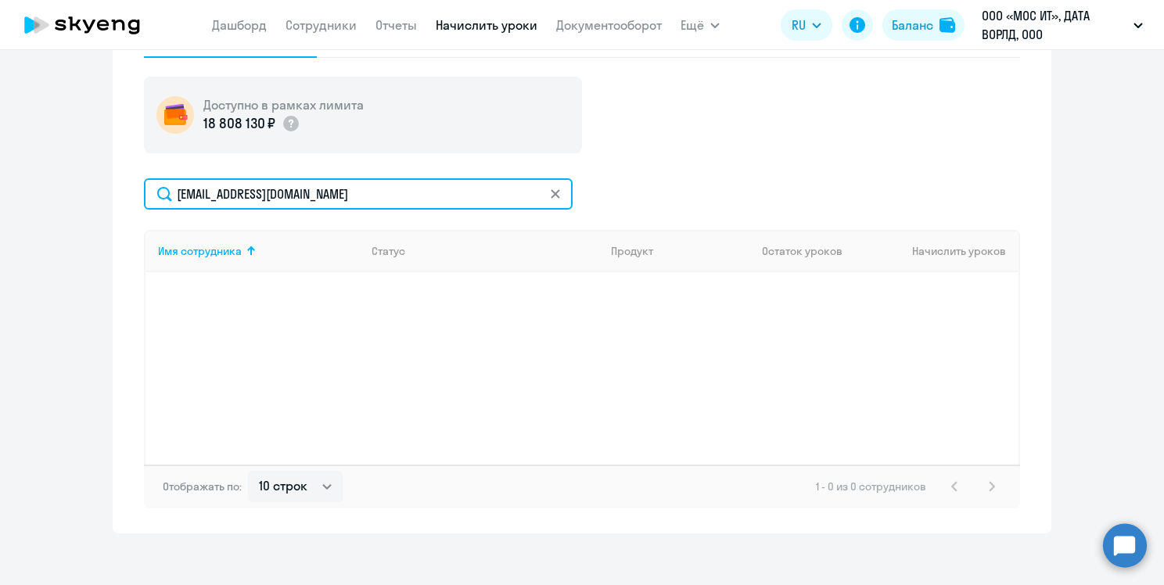
click at [243, 195] on input "[EMAIL_ADDRESS][DOMAIN_NAME]" at bounding box center [358, 193] width 429 height 31
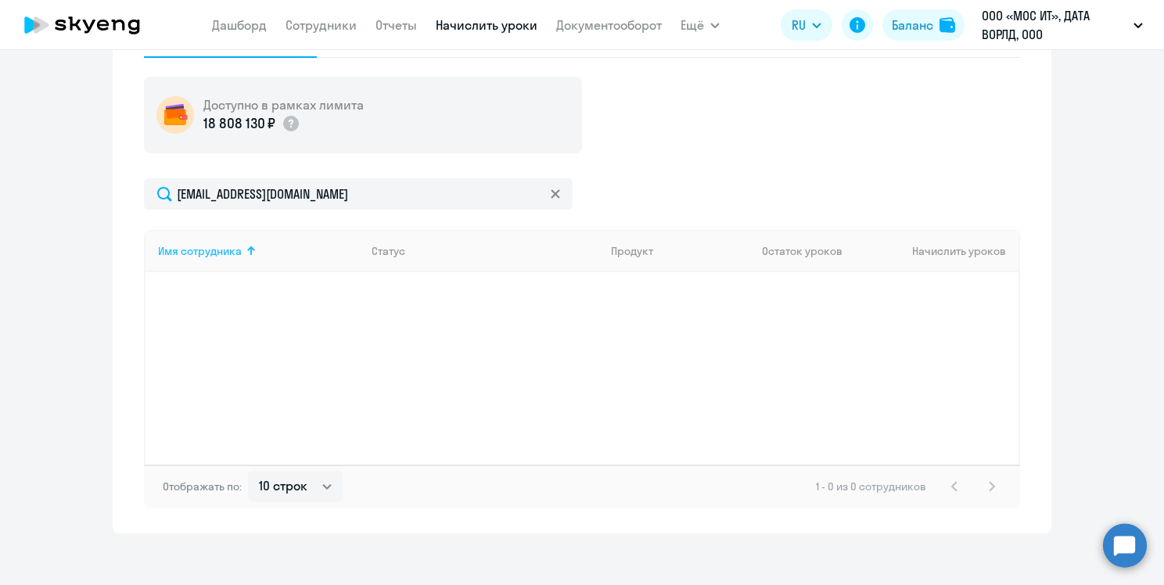
click at [196, 251] on div "Имя сотрудника" at bounding box center [200, 251] width 84 height 14
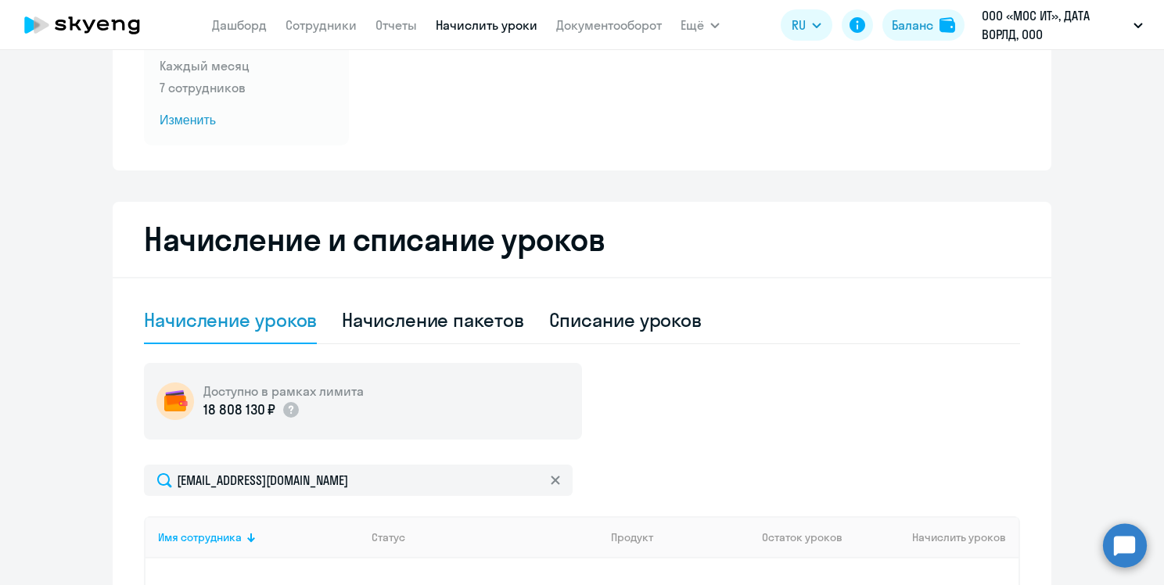
scroll to position [166, 0]
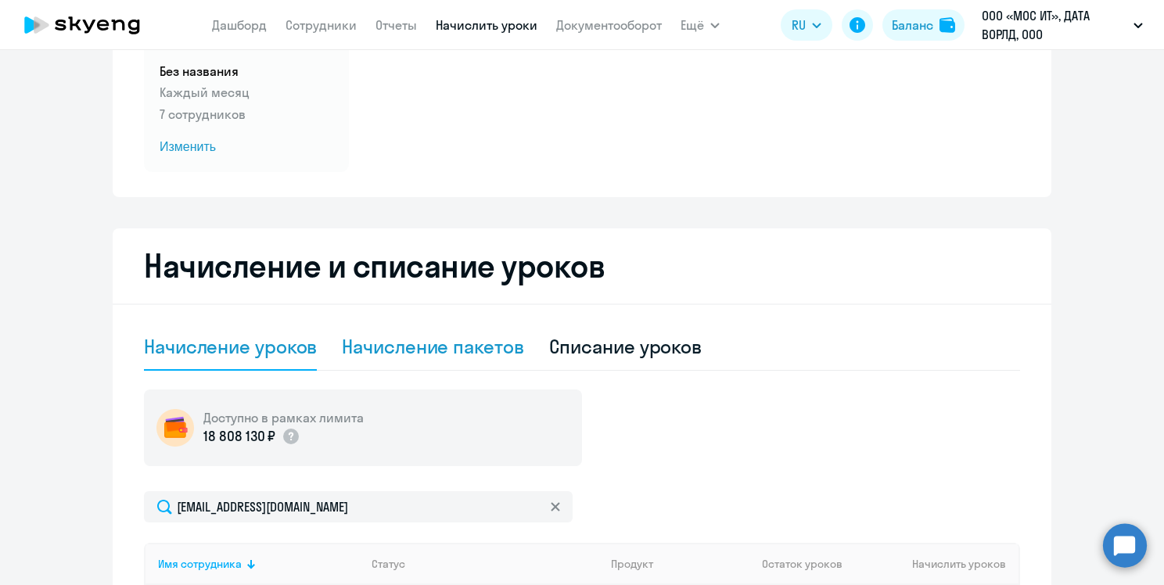
click at [447, 351] on div "Начисление пакетов" at bounding box center [433, 346] width 182 height 25
select select "10"
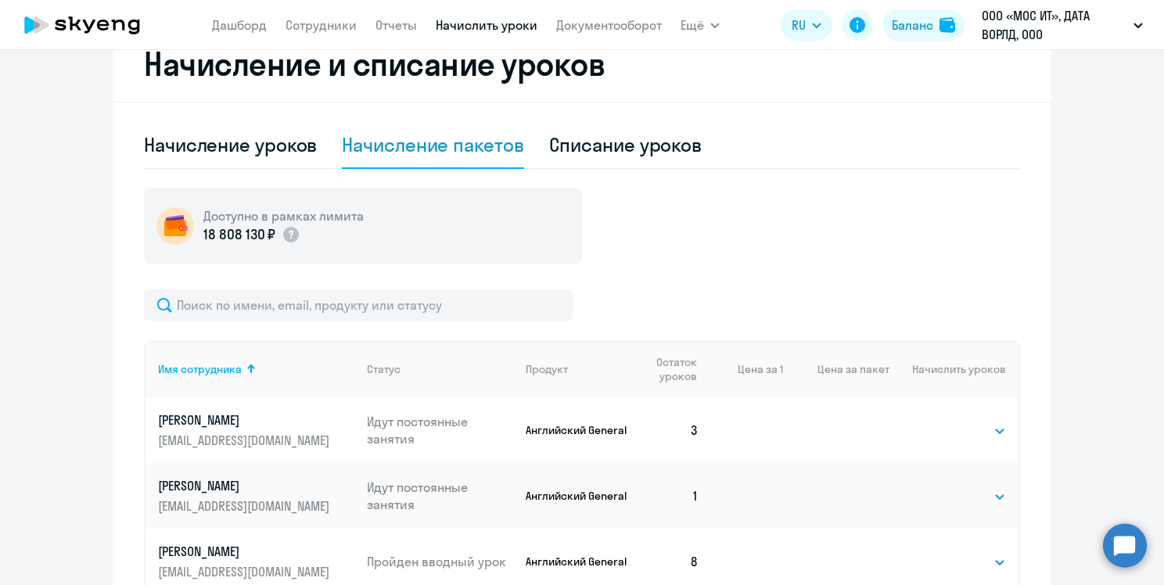
scroll to position [211, 0]
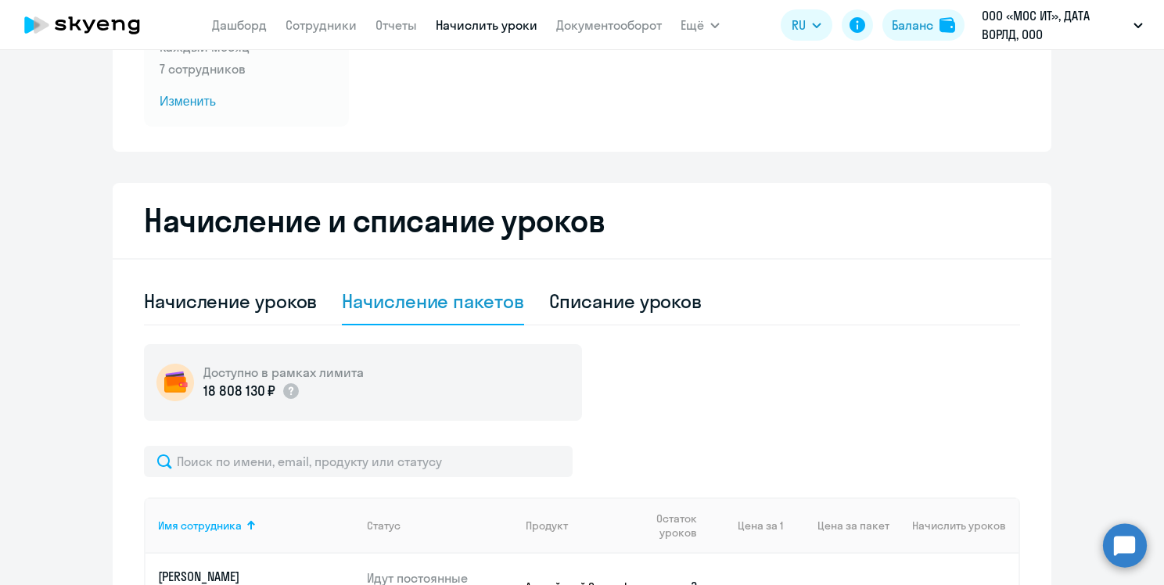
click at [322, 34] on app-menu-item-link "Сотрудники" at bounding box center [321, 26] width 71 height 20
click at [322, 28] on link "Сотрудники" at bounding box center [321, 25] width 71 height 16
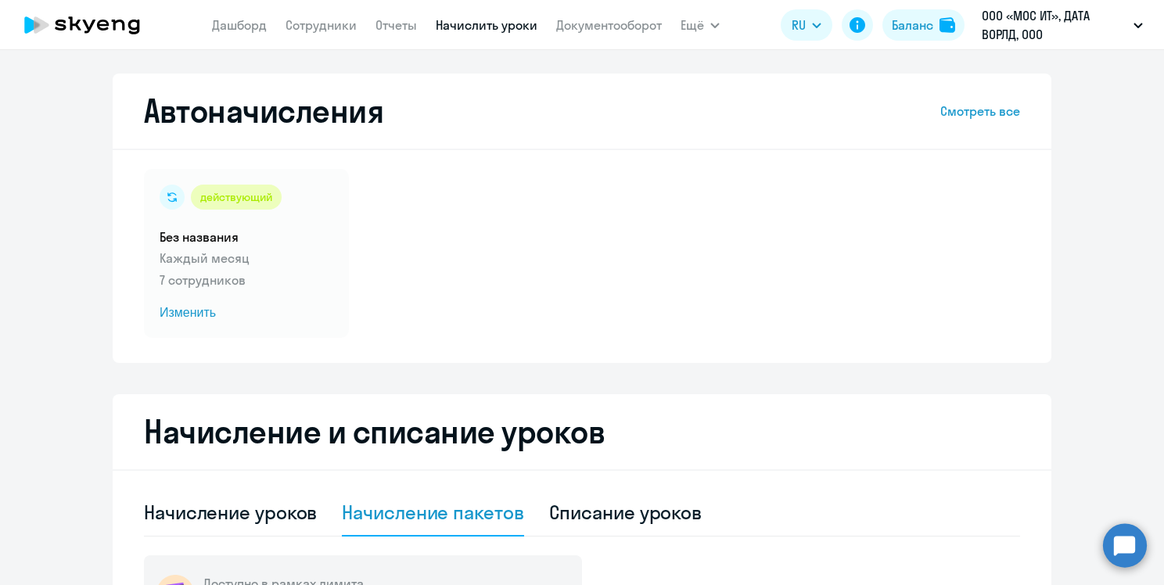
select select "30"
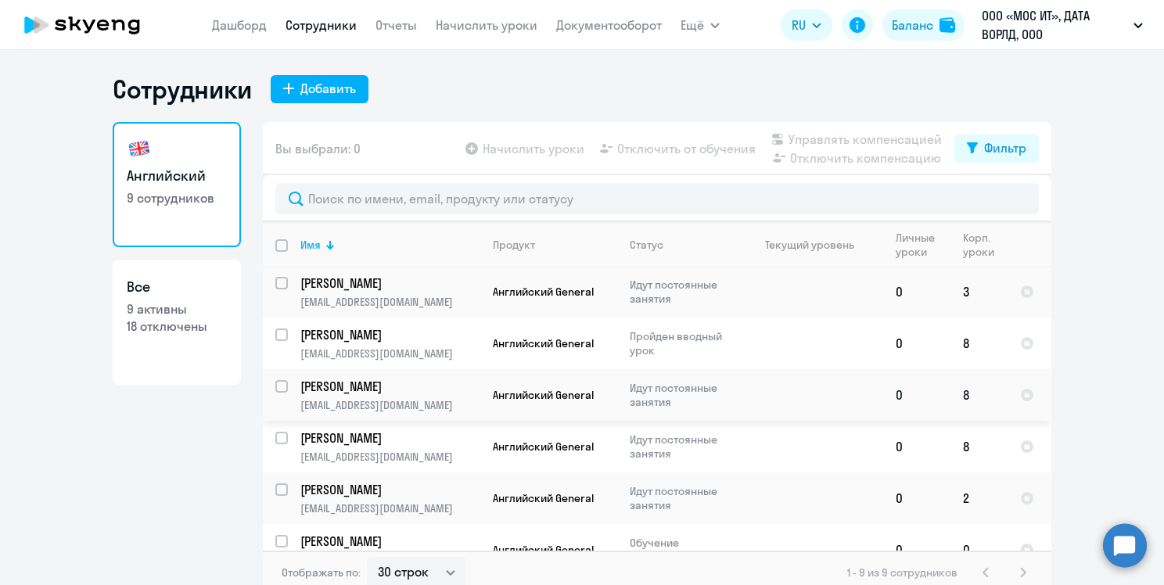
scroll to position [185, 0]
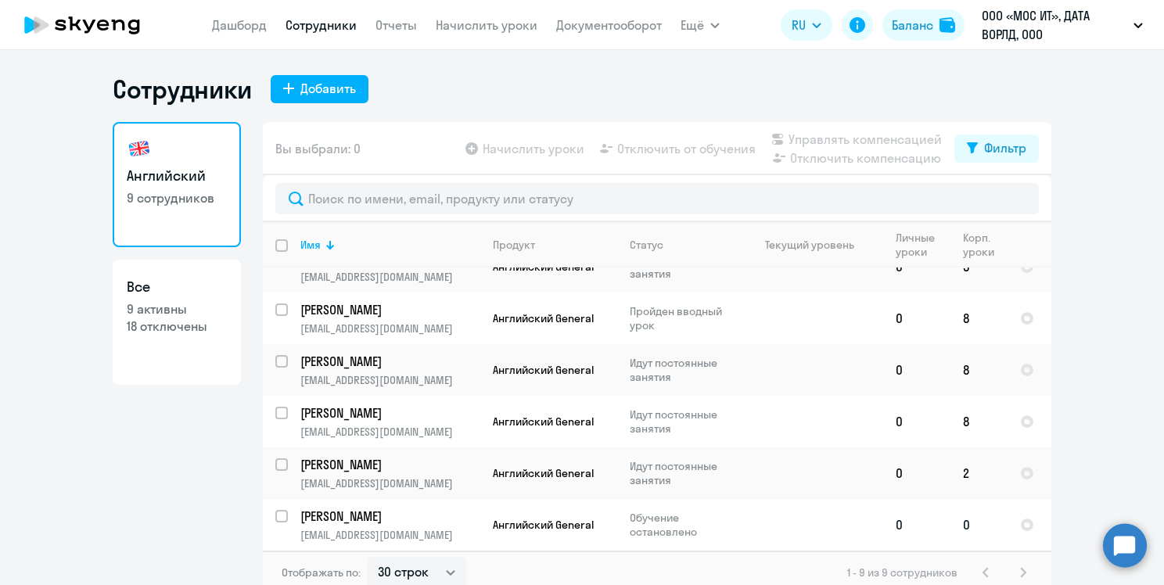
click at [402, 514] on p "[PERSON_NAME]" at bounding box center [388, 516] width 177 height 17
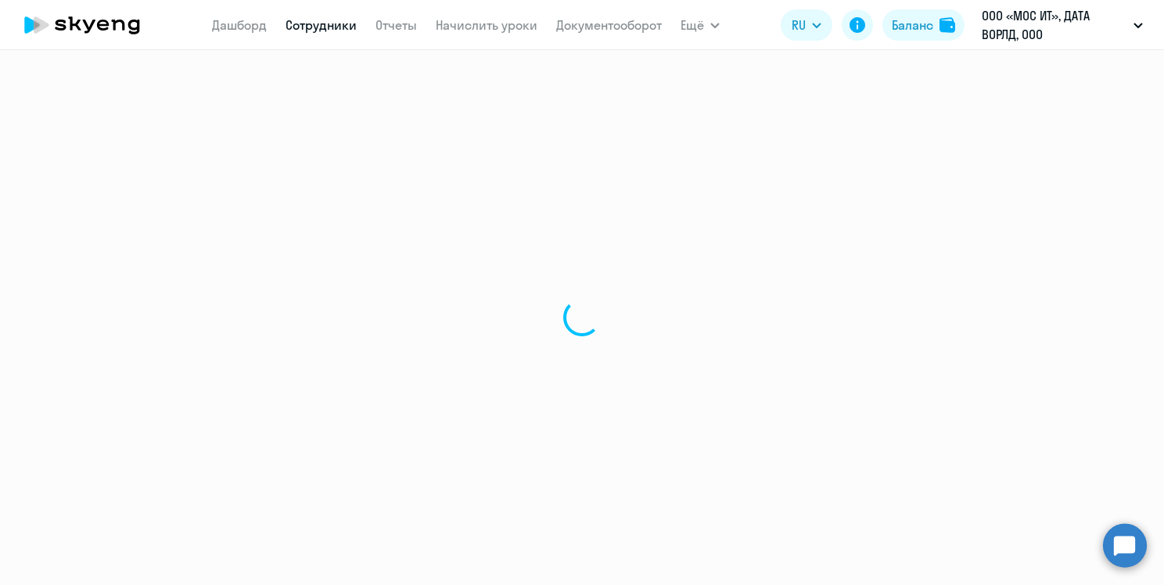
select select "english"
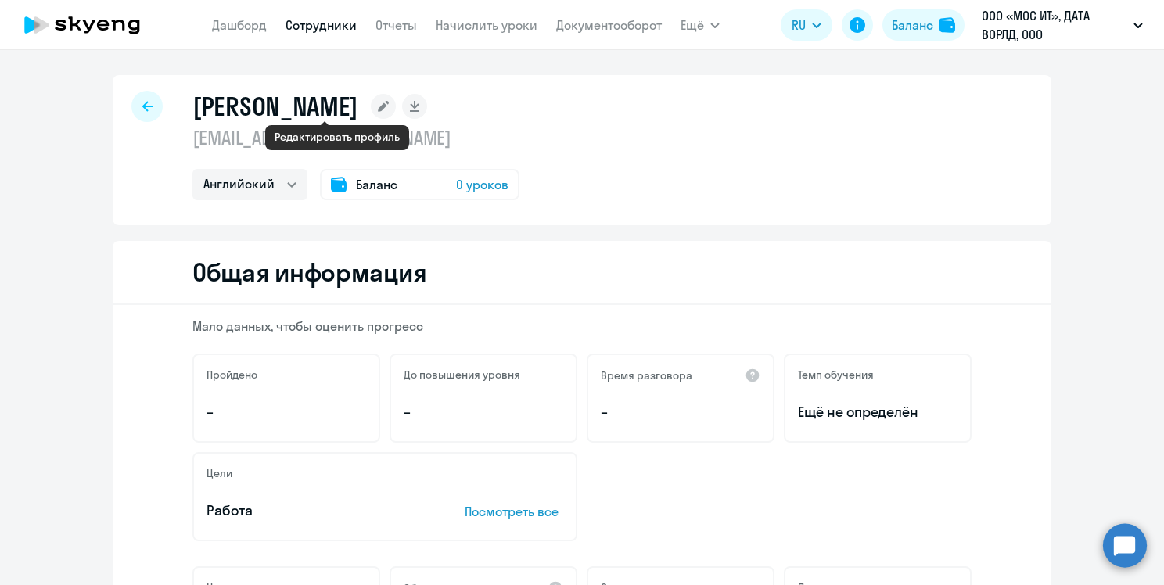
click at [371, 110] on rect at bounding box center [383, 106] width 25 height 25
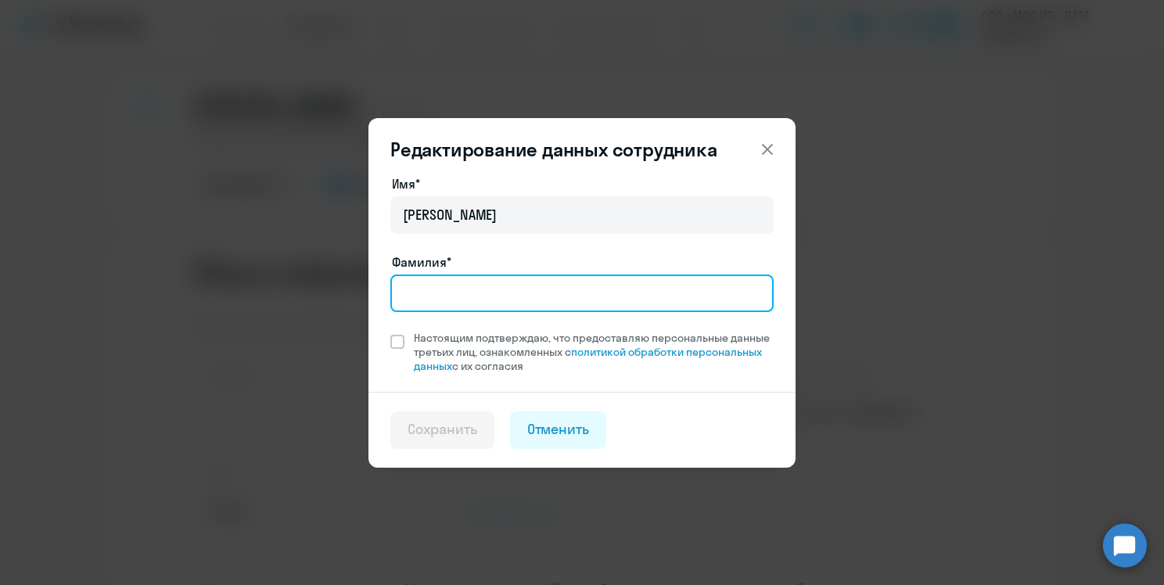
click at [458, 295] on input "Фамилия*" at bounding box center [581, 294] width 383 height 38
type input "[PERSON_NAME]"
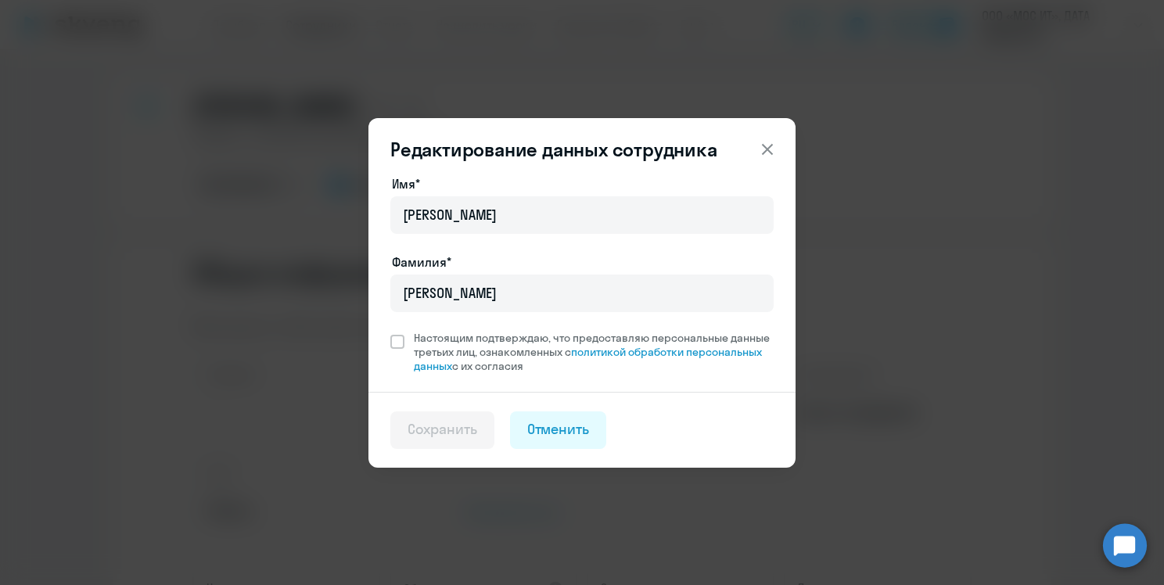
click at [386, 318] on div "Имя* [PERSON_NAME]* [PERSON_NAME] подтверждаю, что предоставляю персональные да…" at bounding box center [582, 283] width 427 height 218
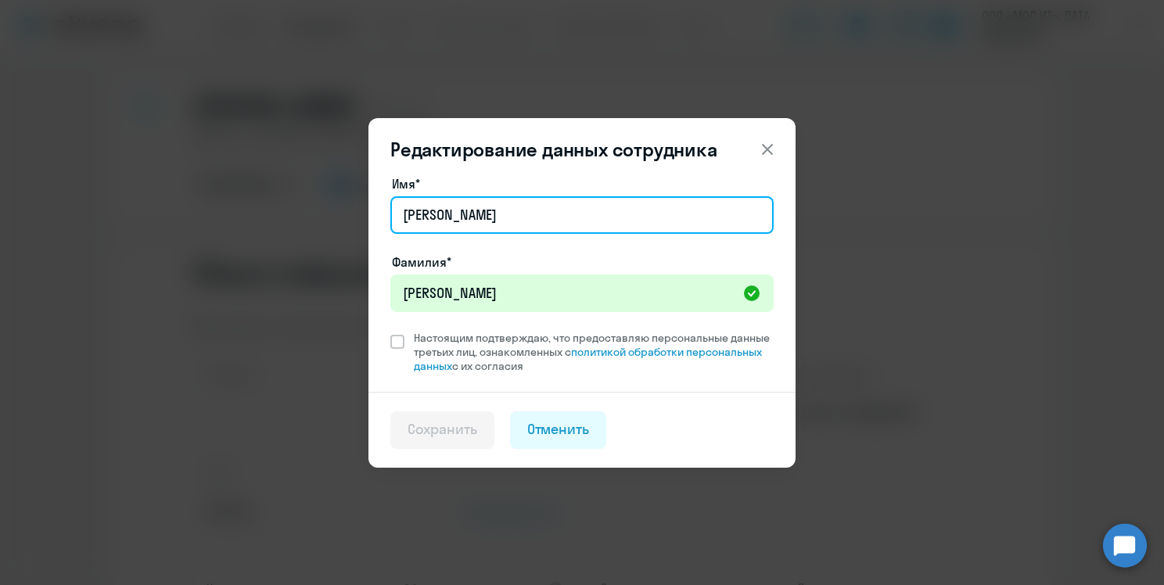
click at [518, 207] on input "[PERSON_NAME]" at bounding box center [581, 215] width 383 height 38
type input "[PERSON_NAME]"
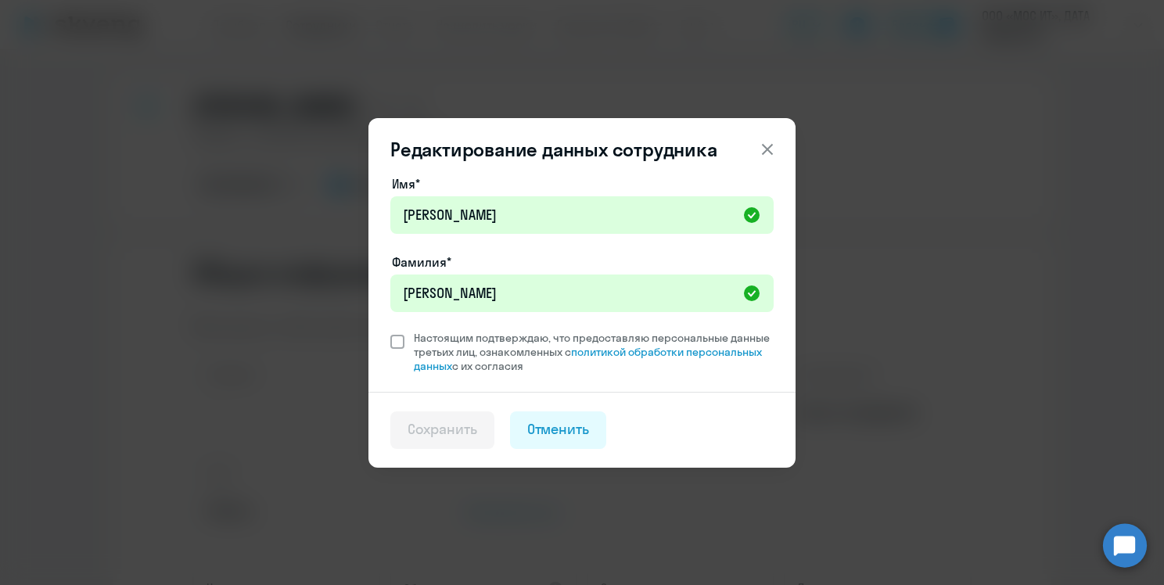
click at [394, 341] on span at bounding box center [397, 342] width 14 height 14
click at [390, 331] on input "Настоящим подтверждаю, что предоставляю персональные данные третьих лиц, ознако…" at bounding box center [390, 330] width 1 height 1
checkbox input "true"
click at [464, 431] on div "Сохранить" at bounding box center [443, 429] width 70 height 20
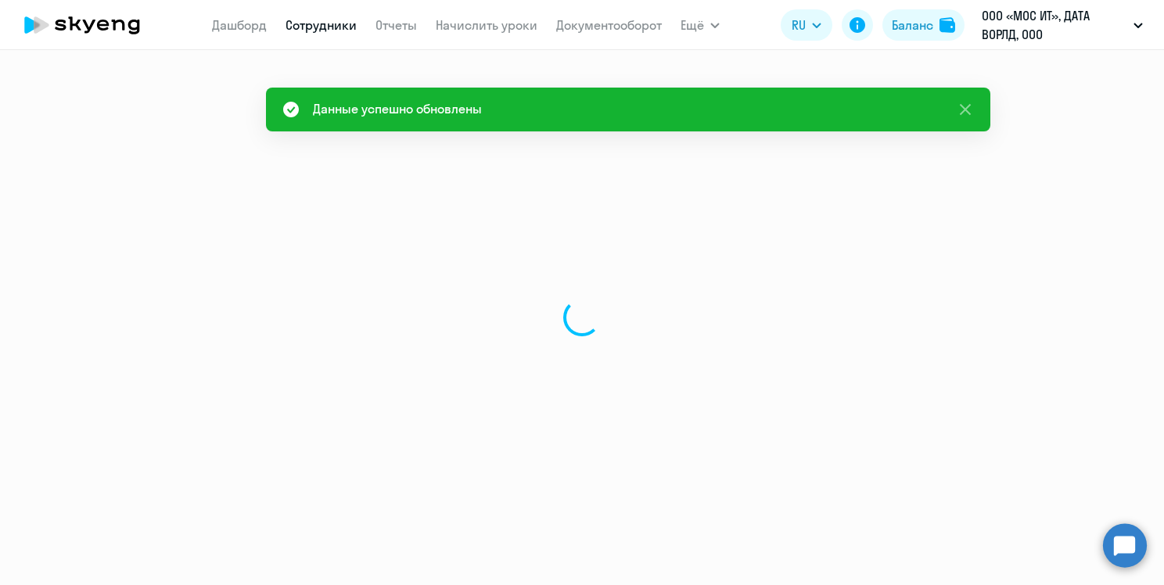
select select "english"
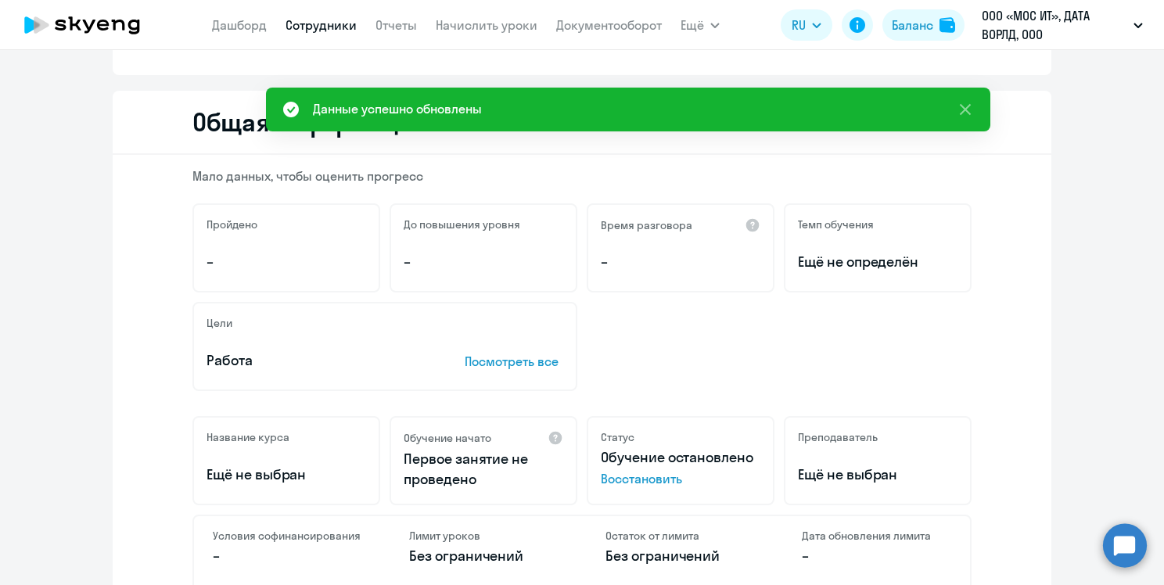
scroll to position [235, 0]
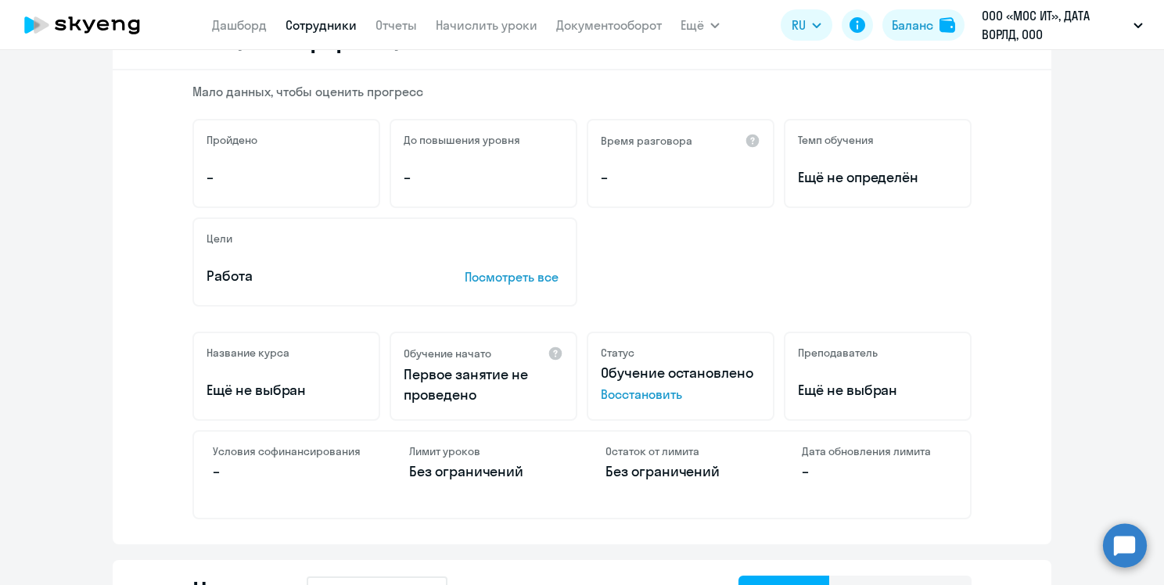
click at [610, 394] on span "Восстановить" at bounding box center [681, 394] width 160 height 19
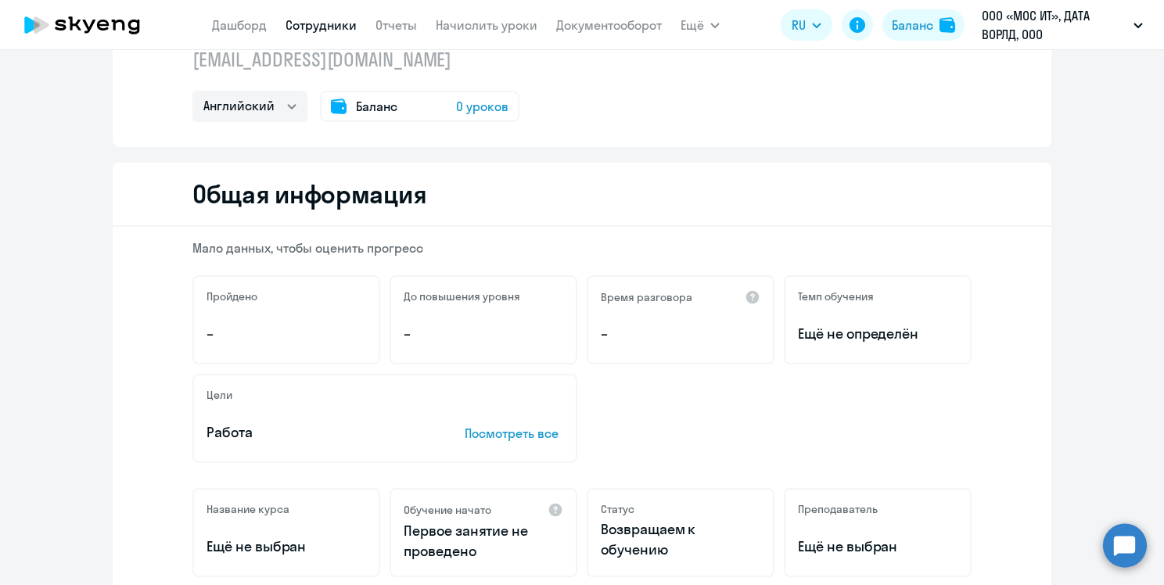
scroll to position [0, 0]
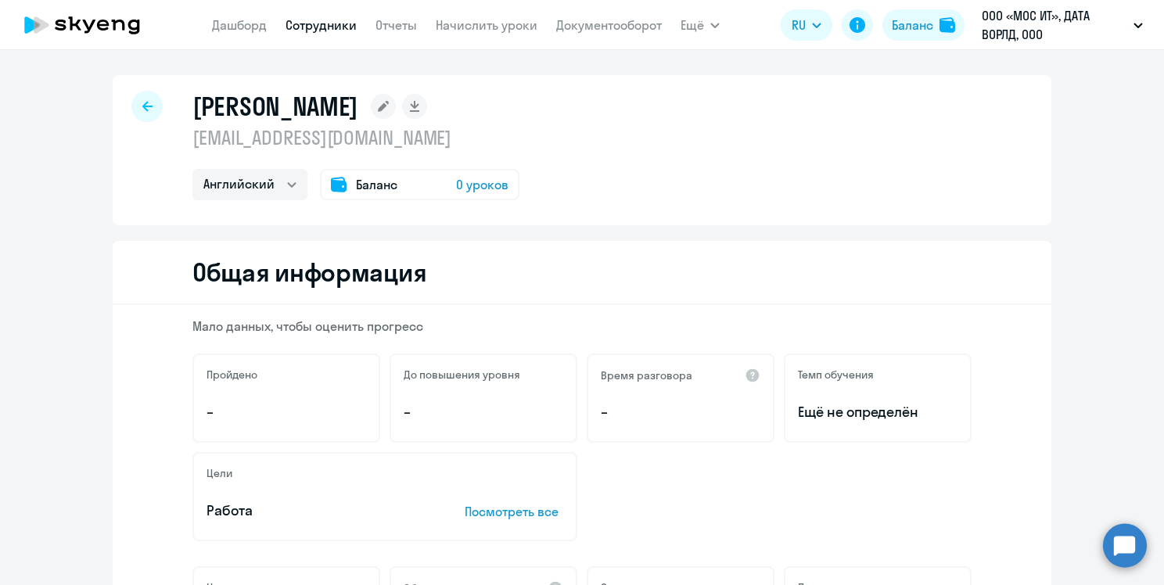
click at [456, 182] on span "0 уроков" at bounding box center [482, 184] width 52 height 19
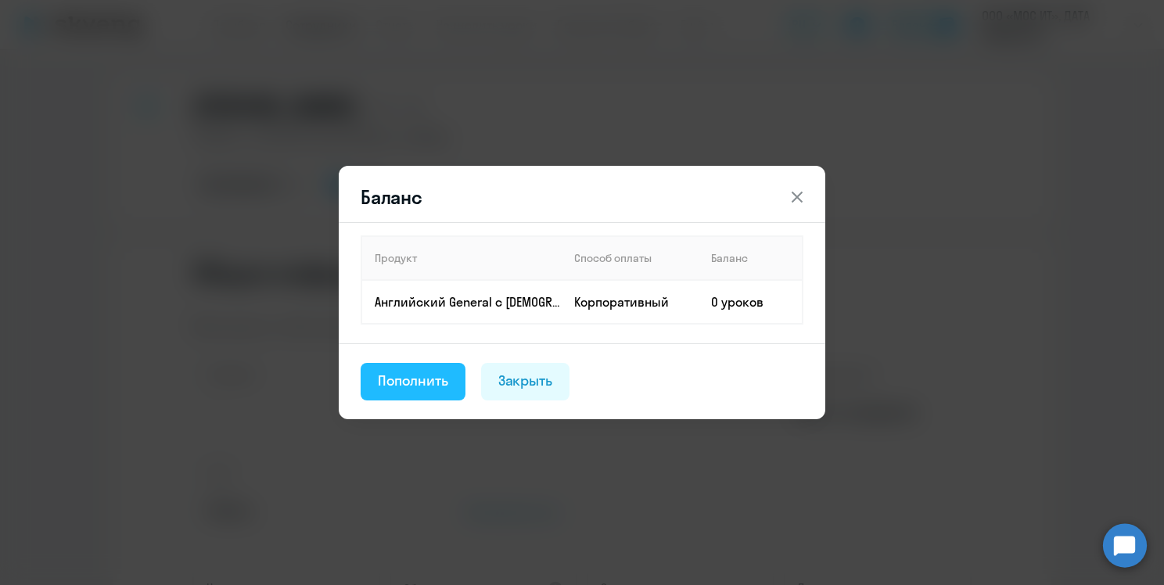
click at [428, 378] on div "Пополнить" at bounding box center [413, 381] width 70 height 20
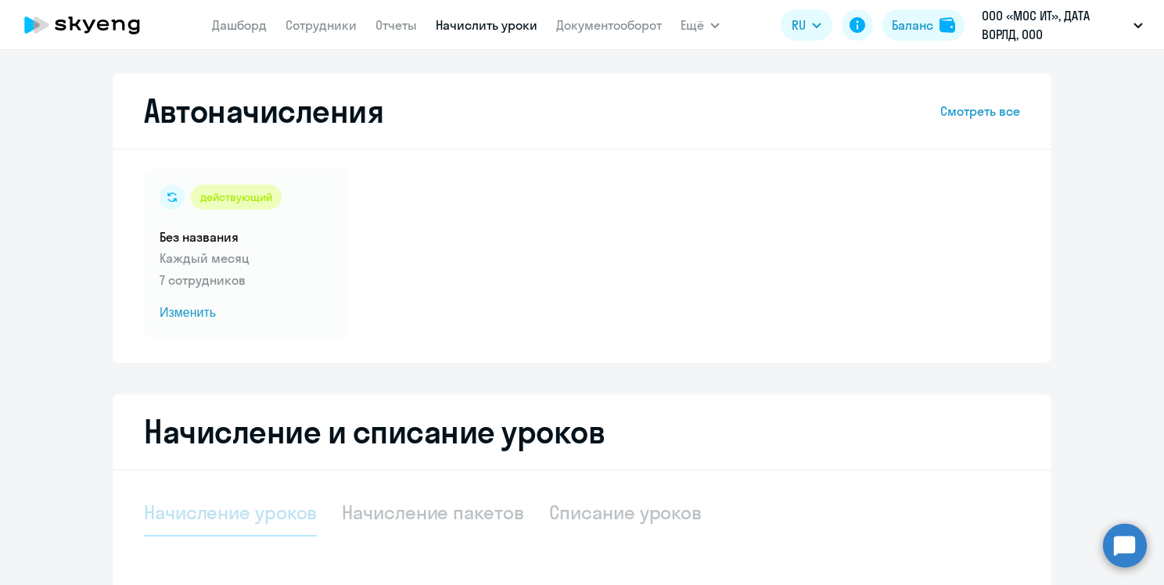
select select "10"
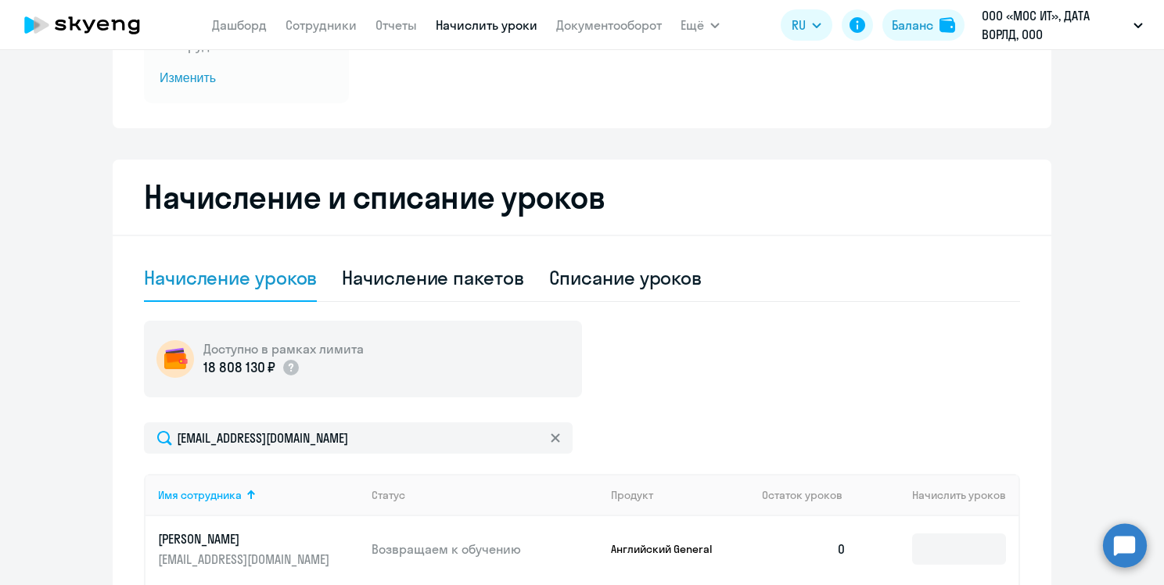
scroll to position [391, 0]
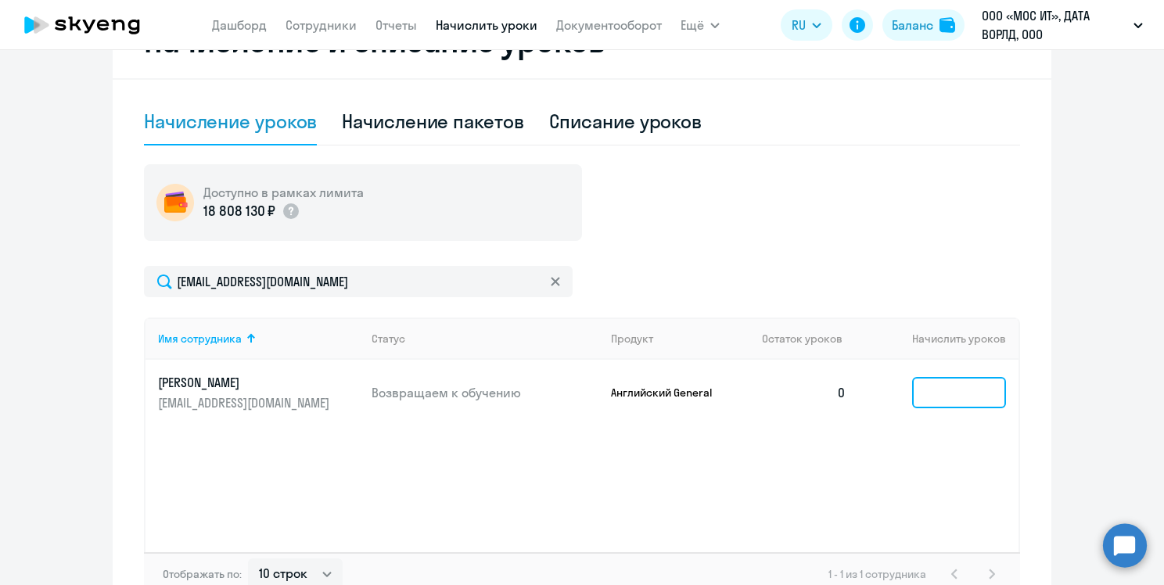
click at [934, 390] on input at bounding box center [959, 392] width 94 height 31
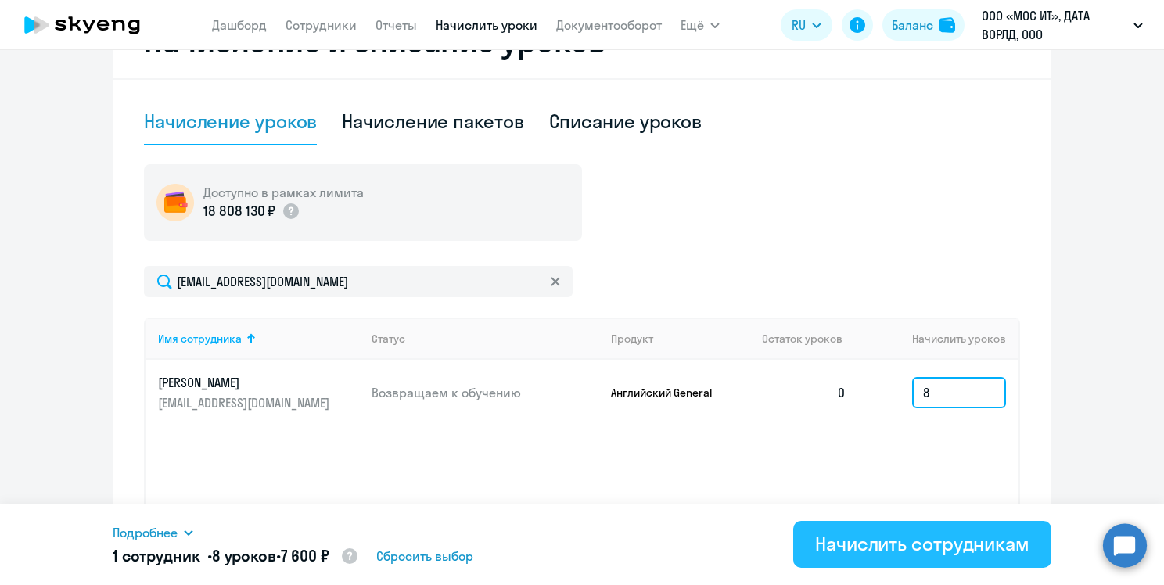
type input "8"
click at [935, 536] on div "Начислить сотрудникам" at bounding box center [922, 543] width 214 height 25
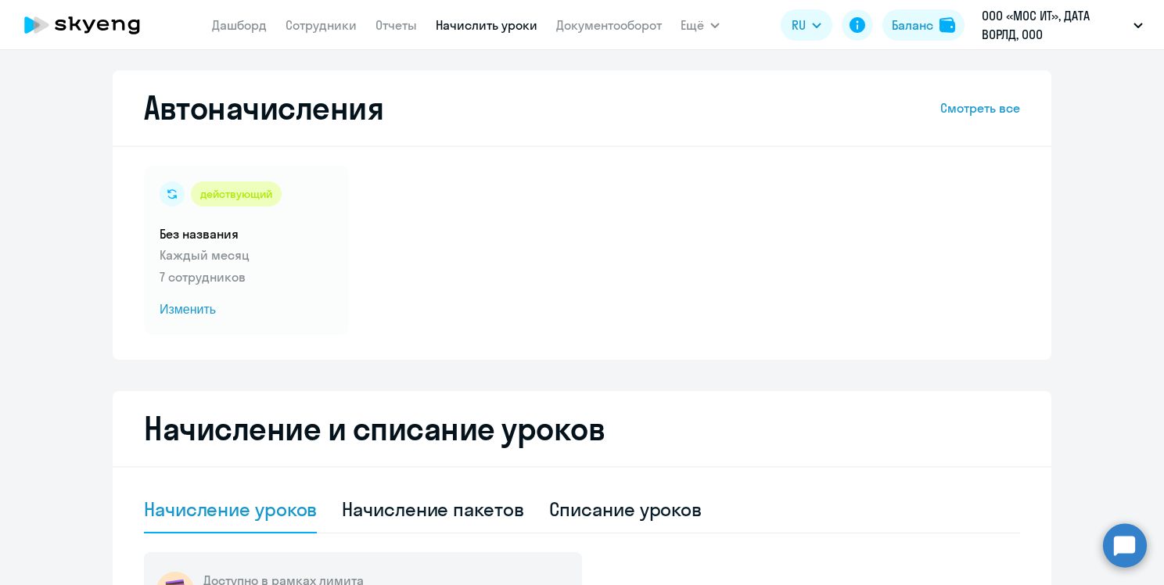
scroll to position [0, 0]
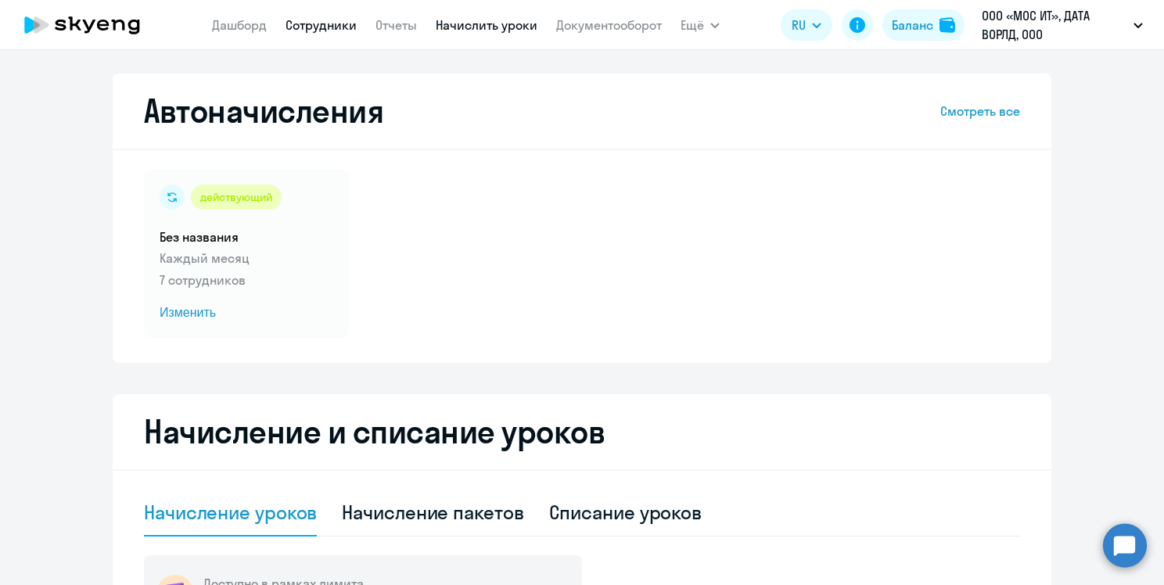
click at [304, 25] on link "Сотрудники" at bounding box center [321, 25] width 71 height 16
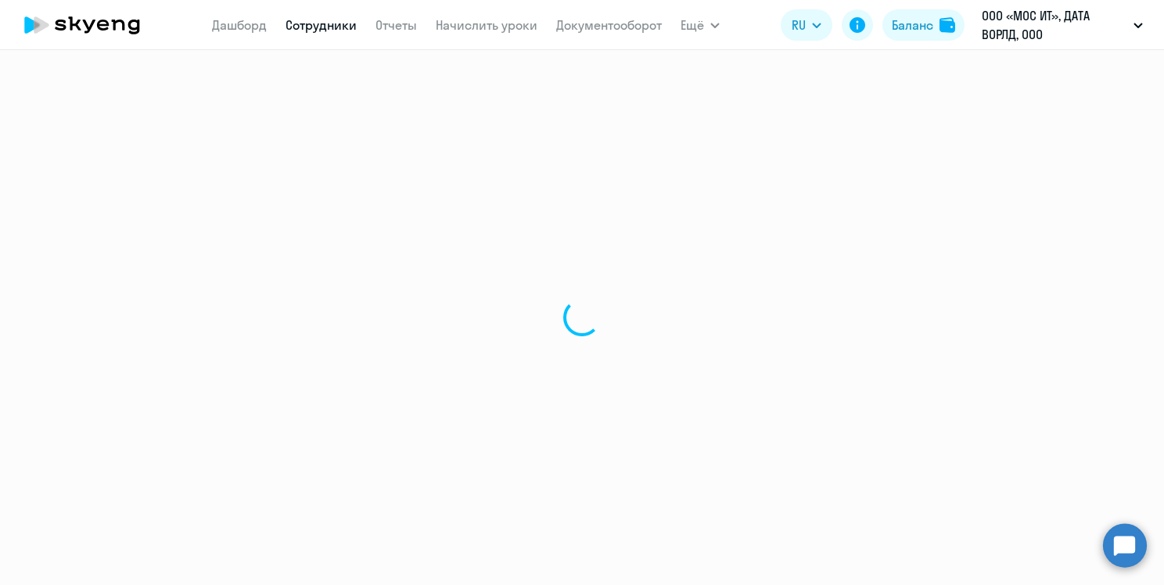
select select "30"
